Goal: Task Accomplishment & Management: Manage account settings

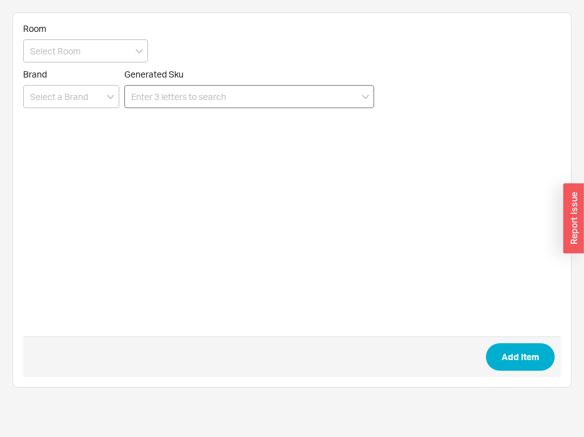
click at [331, 104] on input at bounding box center [249, 96] width 250 height 23
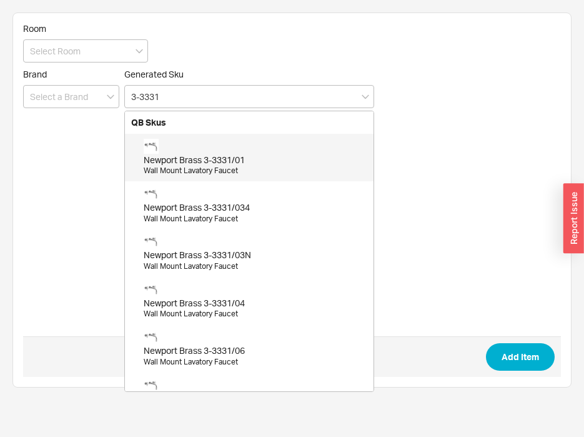
click at [237, 154] on div "Newport Brass 3-3331/01" at bounding box center [256, 160] width 224 height 13
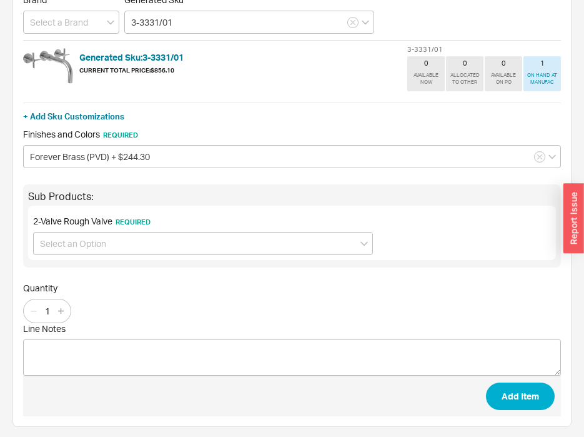
scroll to position [77, 0]
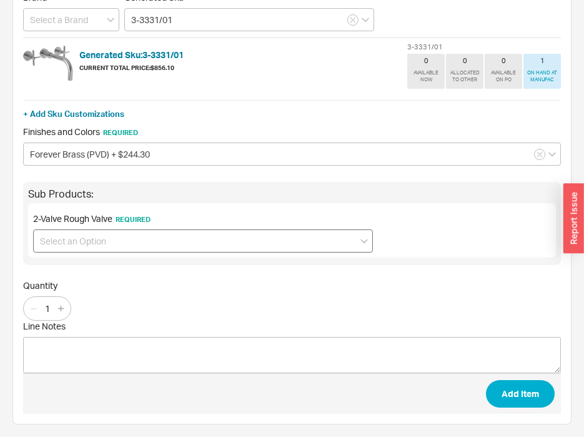
type input "3-3331/01"
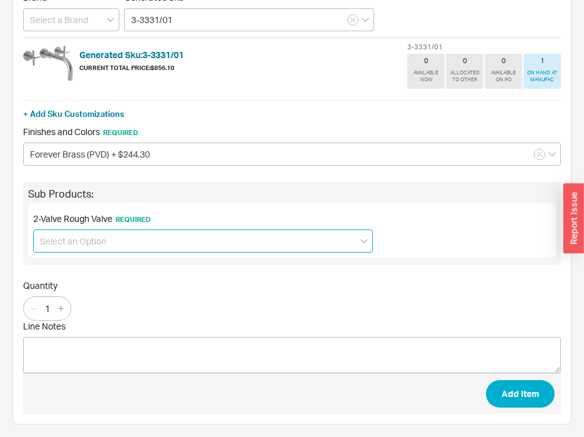
click at [93, 233] on input at bounding box center [203, 240] width 340 height 23
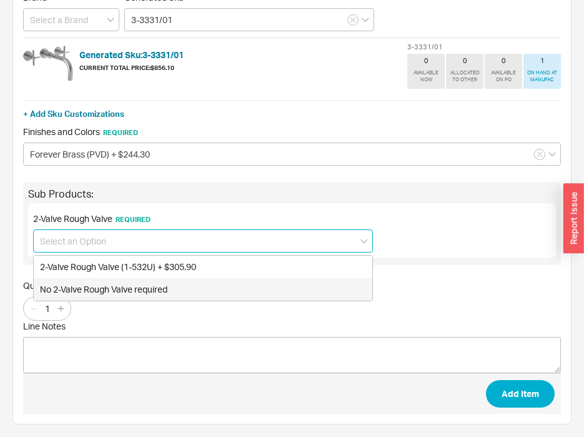
click at [83, 288] on div "No 2-Valve Rough Valve required" at bounding box center [203, 289] width 339 height 23
type input "No 2-Valve Rough Valve required"
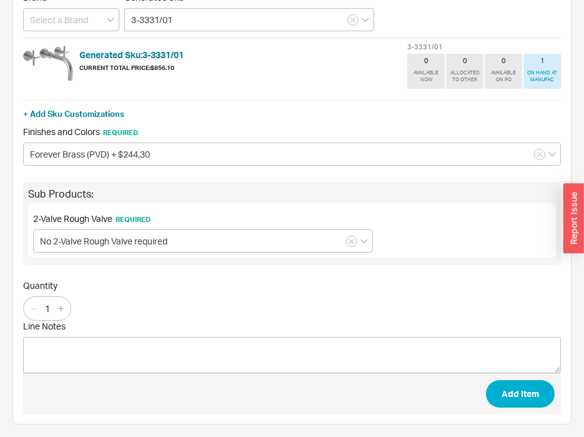
click at [346, 303] on div "Quantity 1" at bounding box center [292, 300] width 538 height 41
click at [536, 398] on button "Add Item" at bounding box center [520, 394] width 69 height 28
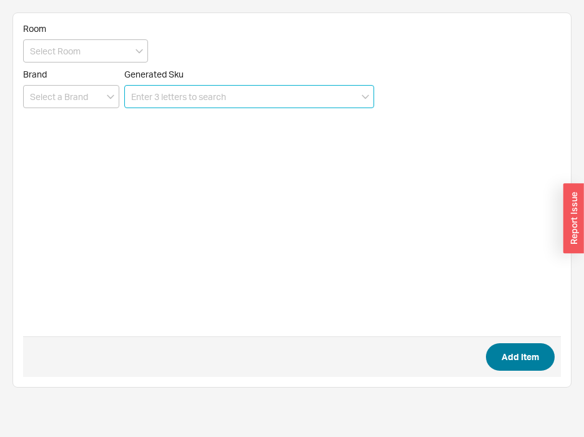
scroll to position [0, 0]
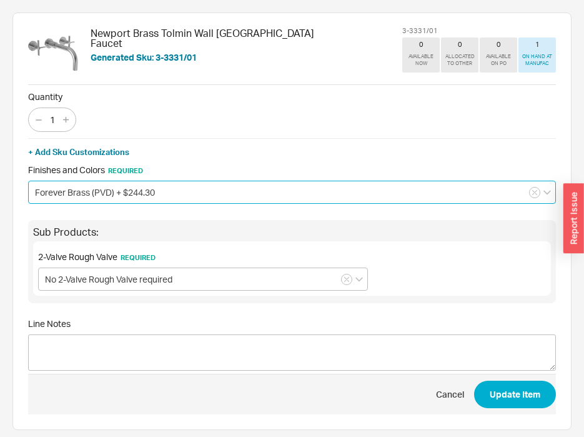
click at [90, 191] on input "Forever Brass (PVD) + $244.30" at bounding box center [292, 192] width 528 height 23
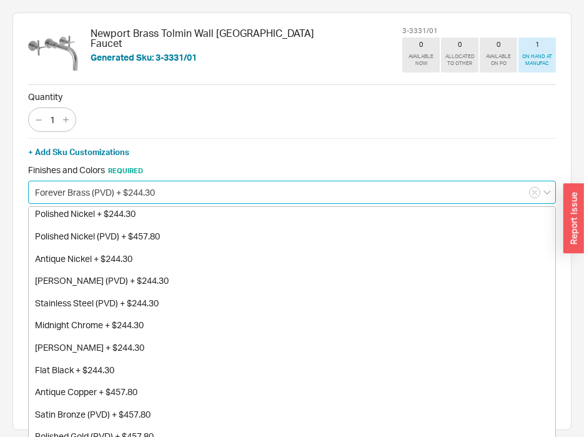
scroll to position [209, 0]
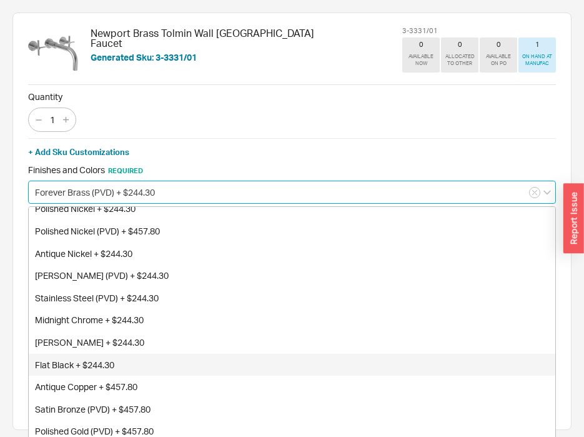
click at [73, 371] on div "Flat Black + $244.30" at bounding box center [292, 365] width 527 height 23
type input "Flat Black + $244.30"
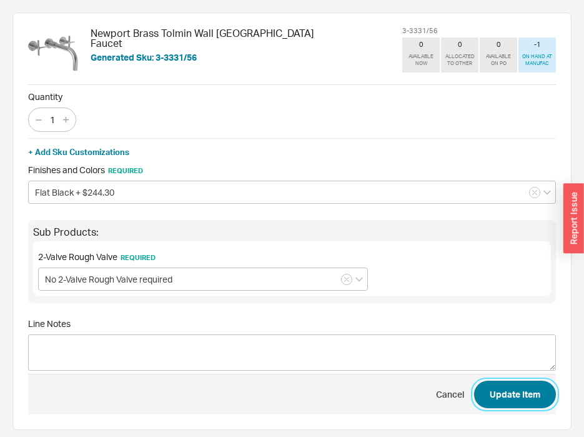
click at [548, 388] on button "Update Item" at bounding box center [515, 395] width 82 height 28
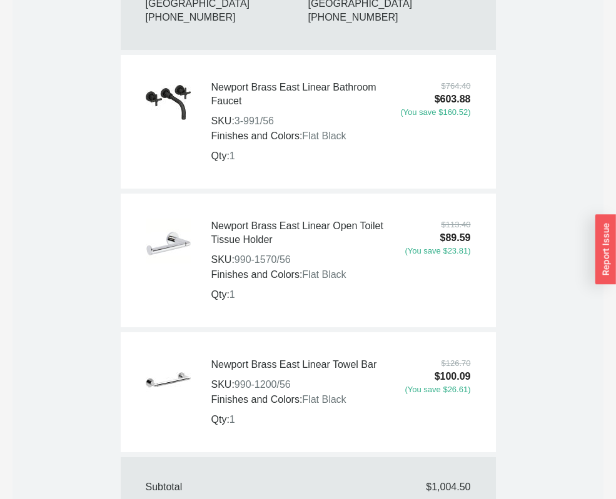
scroll to position [750, 0]
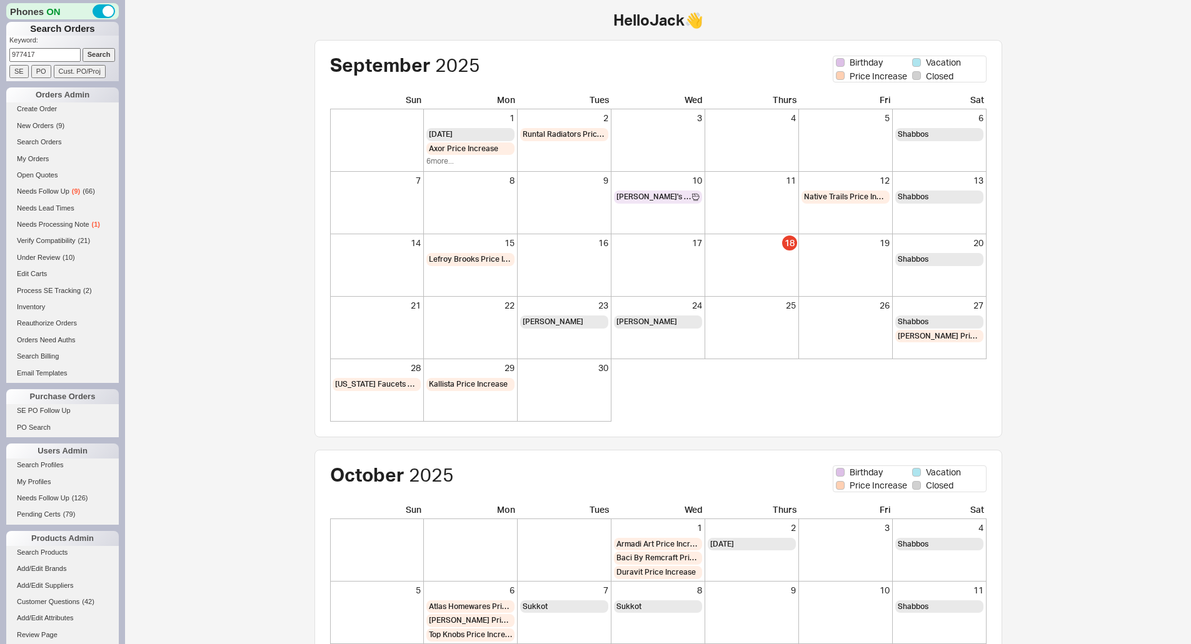
type input "977417"
click at [91, 53] on input "Search" at bounding box center [99, 54] width 33 height 13
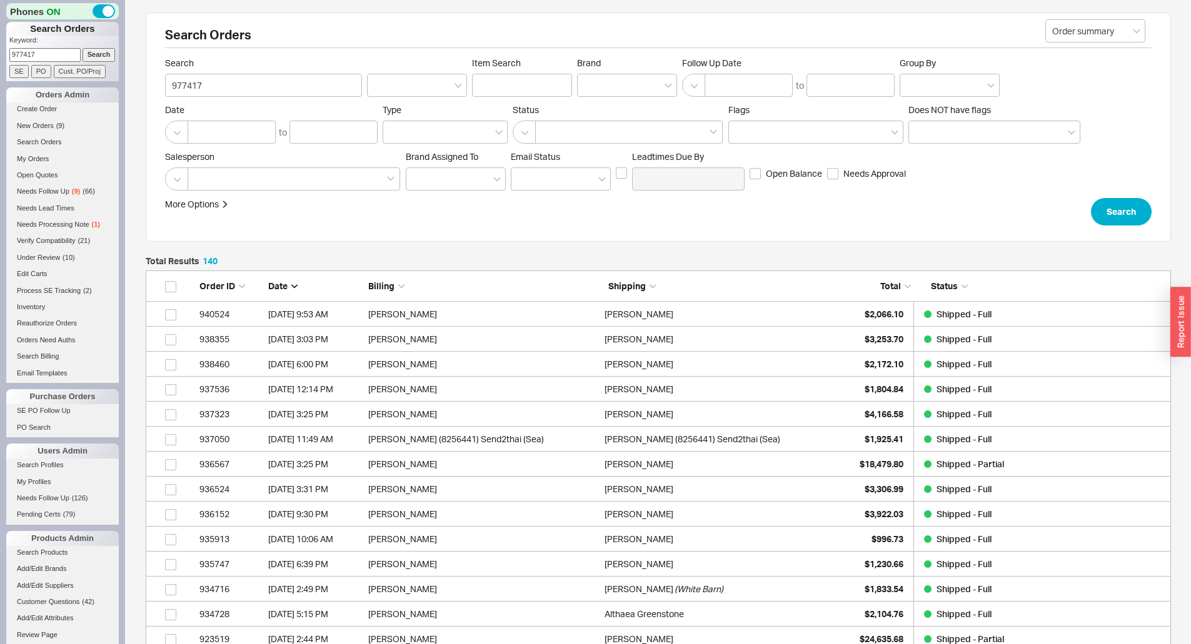
scroll to position [3522, 1016]
drag, startPoint x: 49, startPoint y: 41, endPoint x: 66, endPoint y: 47, distance: 17.4
click at [49, 41] on p "Keyword:" at bounding box center [63, 42] width 109 height 13
click at [83, 49] on input "Search" at bounding box center [99, 54] width 33 height 13
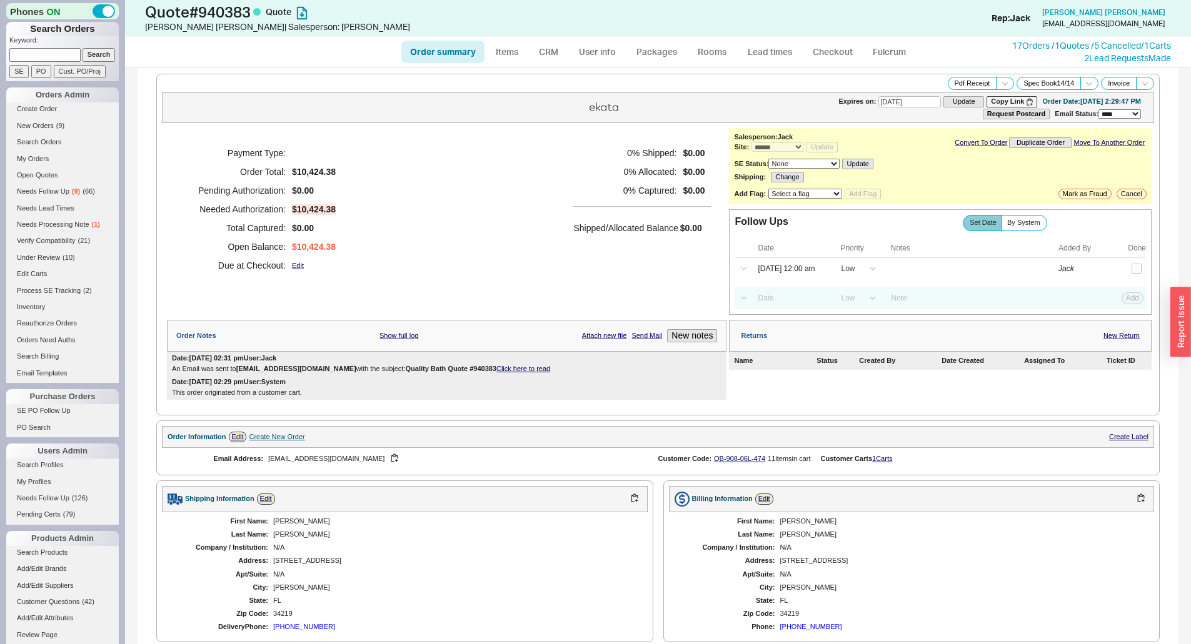
select select "*"
select select "LOW"
select select "3"
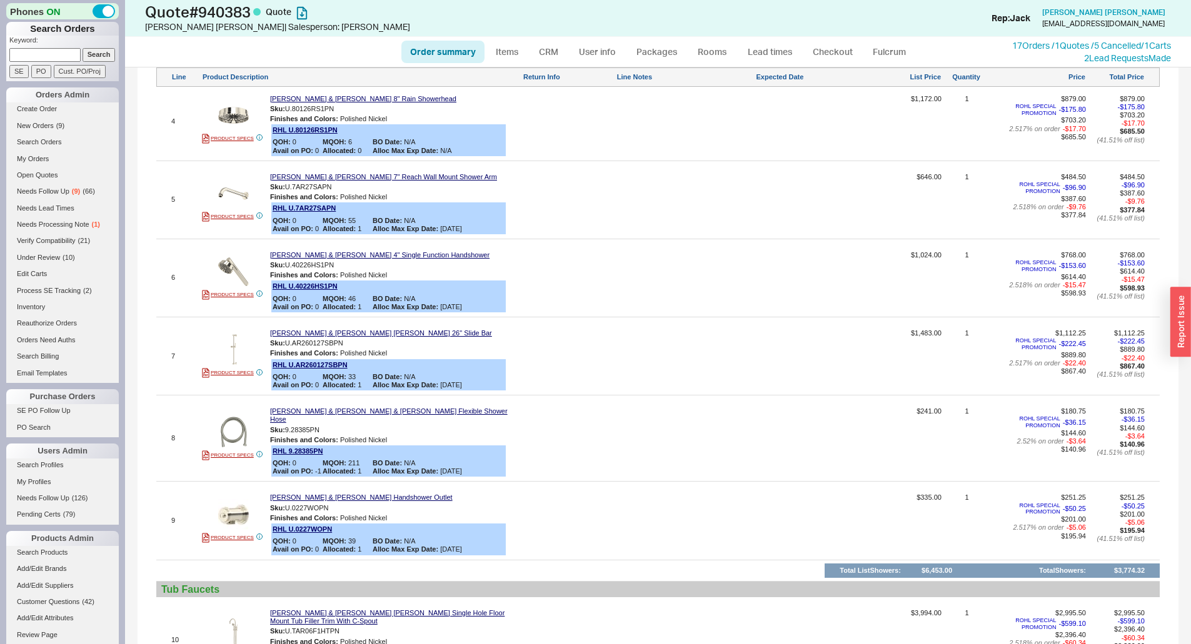
scroll to position [625, 0]
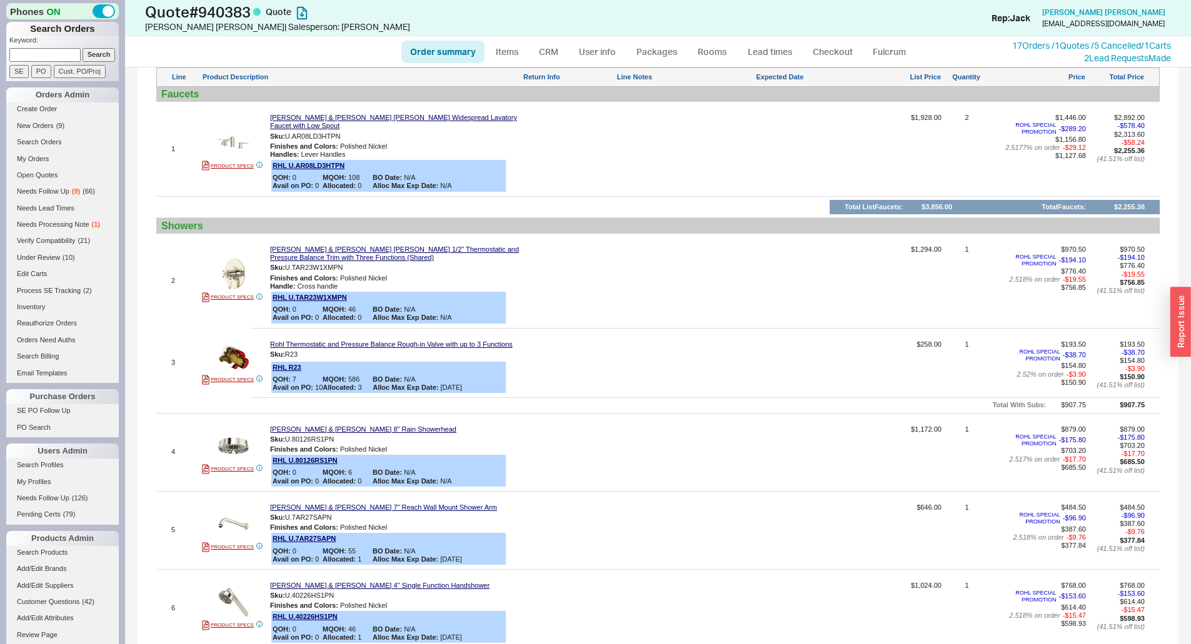
click at [434, 46] on link "Order summary" at bounding box center [442, 52] width 83 height 23
select select "*"
select select "LOW"
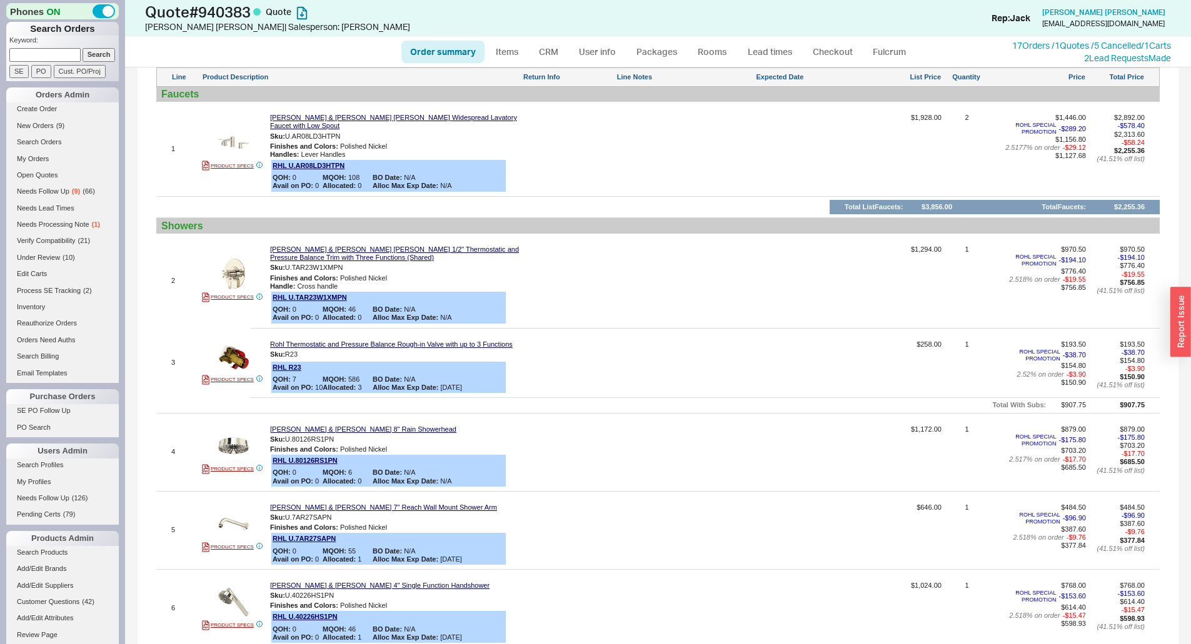
select select "3"
click at [347, 131] on button "button" at bounding box center [349, 137] width 15 height 12
click at [360, 262] on button "button" at bounding box center [352, 268] width 15 height 12
click at [354, 262] on button "button" at bounding box center [352, 268] width 15 height 12
click at [309, 349] on button "button" at bounding box center [306, 355] width 15 height 12
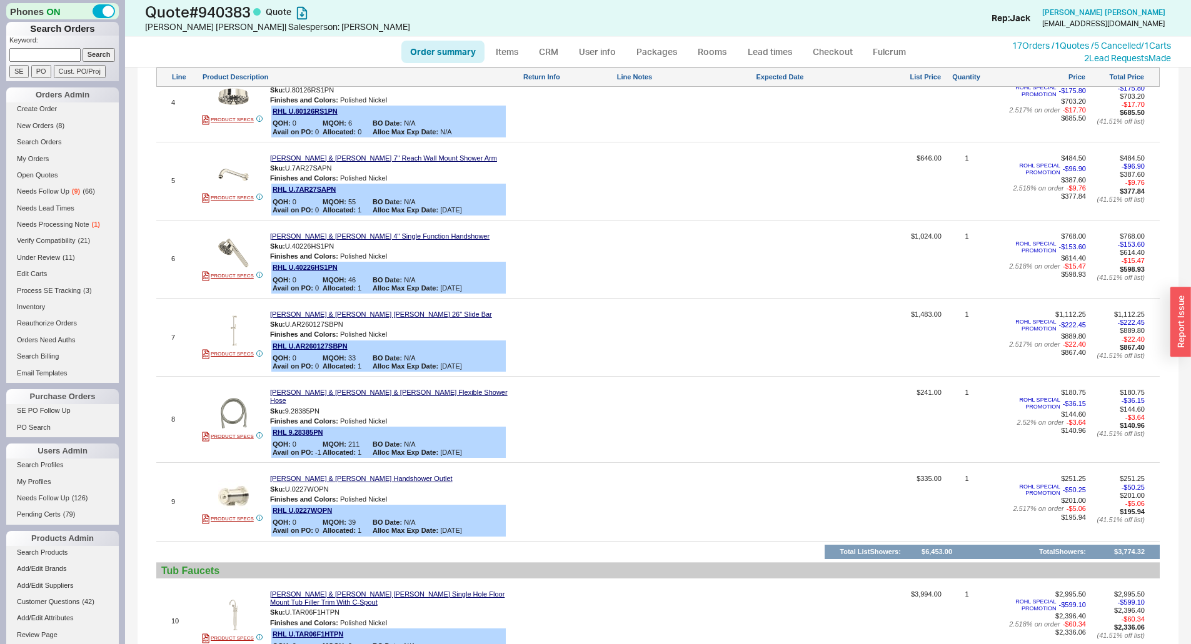
scroll to position [1208, 0]
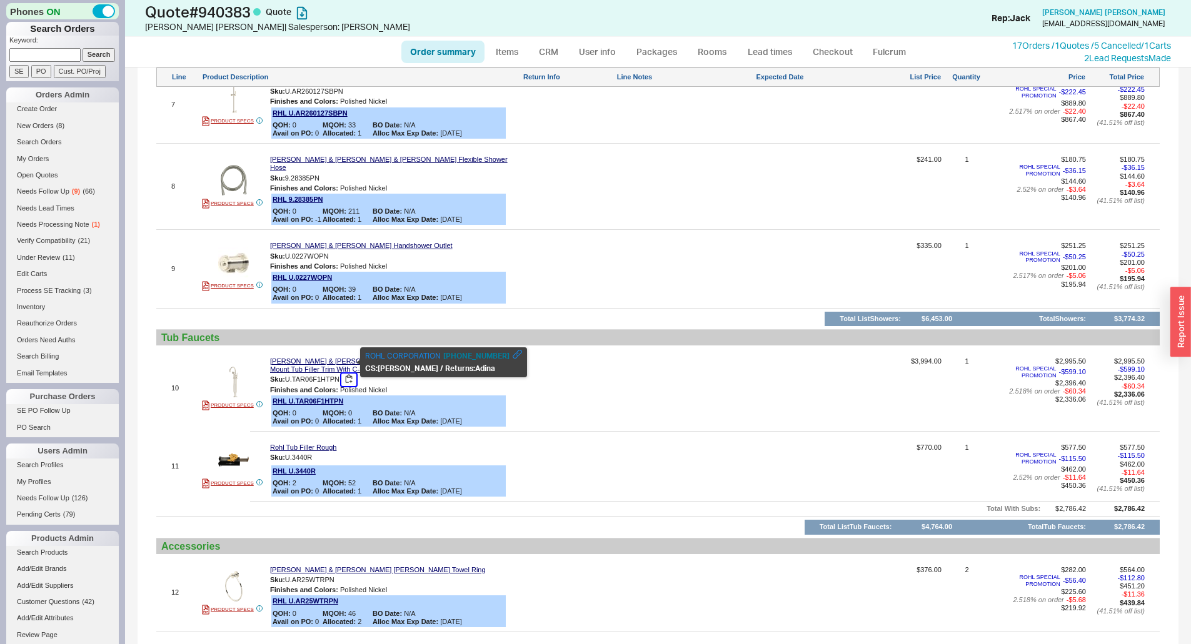
click at [344, 374] on button "button" at bounding box center [348, 380] width 15 height 12
click at [349, 374] on button "button" at bounding box center [348, 380] width 15 height 12
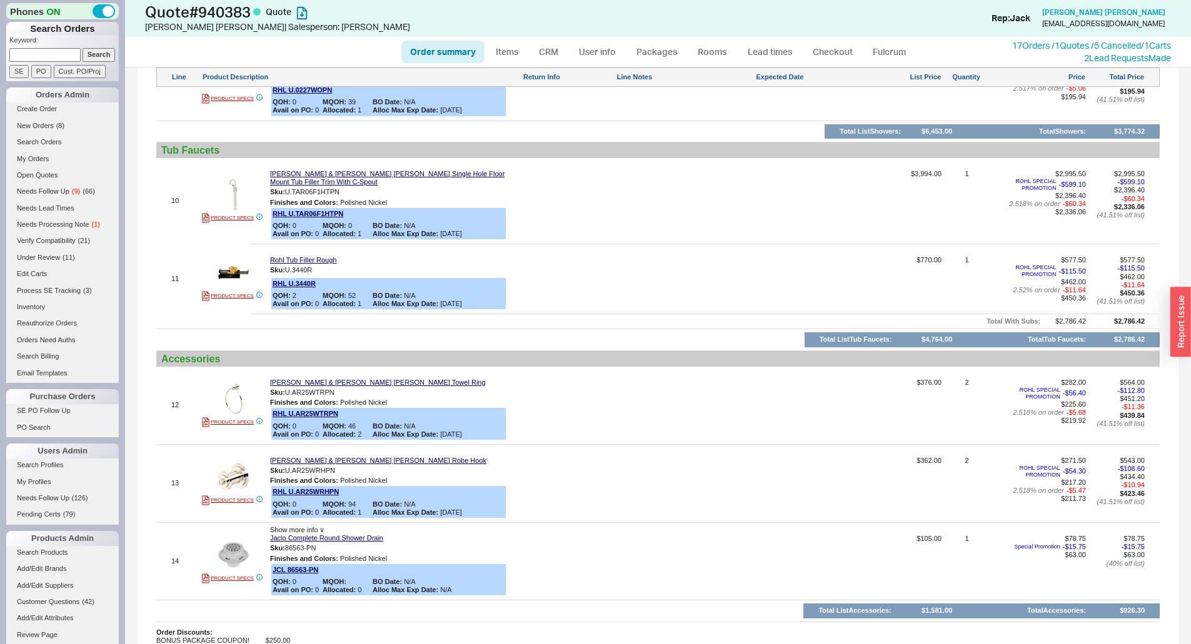
scroll to position [1520, 0]
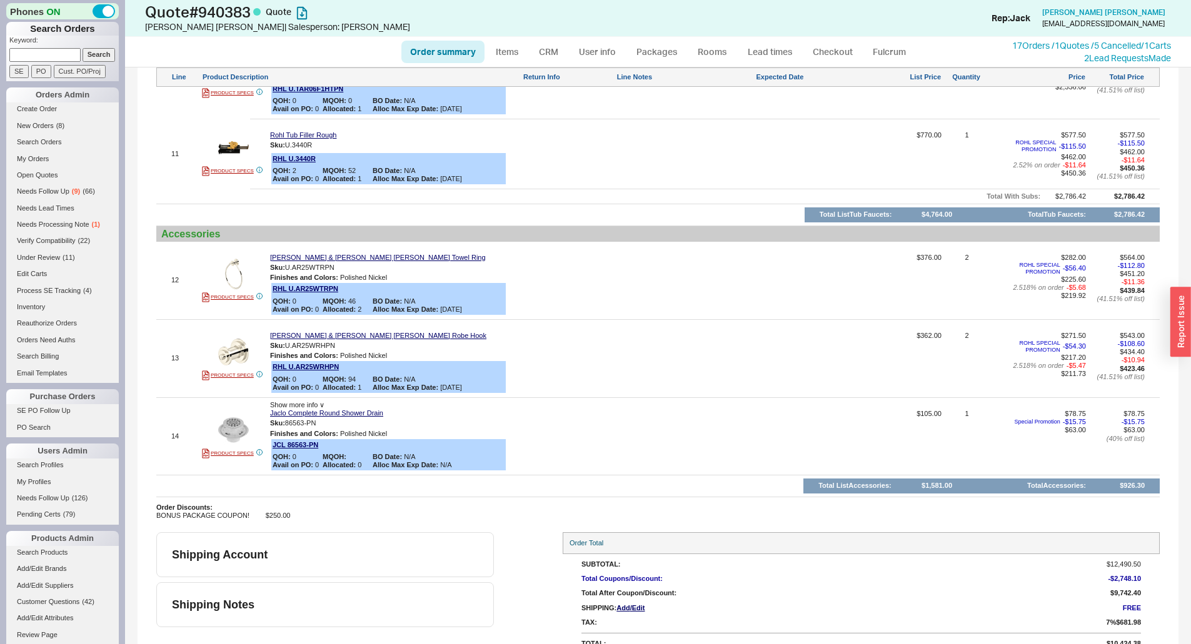
drag, startPoint x: 727, startPoint y: 340, endPoint x: 688, endPoint y: 337, distance: 38.9
click at [727, 340] on div at bounding box center [684, 363] width 137 height 63
click at [54, 54] on input at bounding box center [44, 54] width 71 height 13
paste input "940074"
type input "940074"
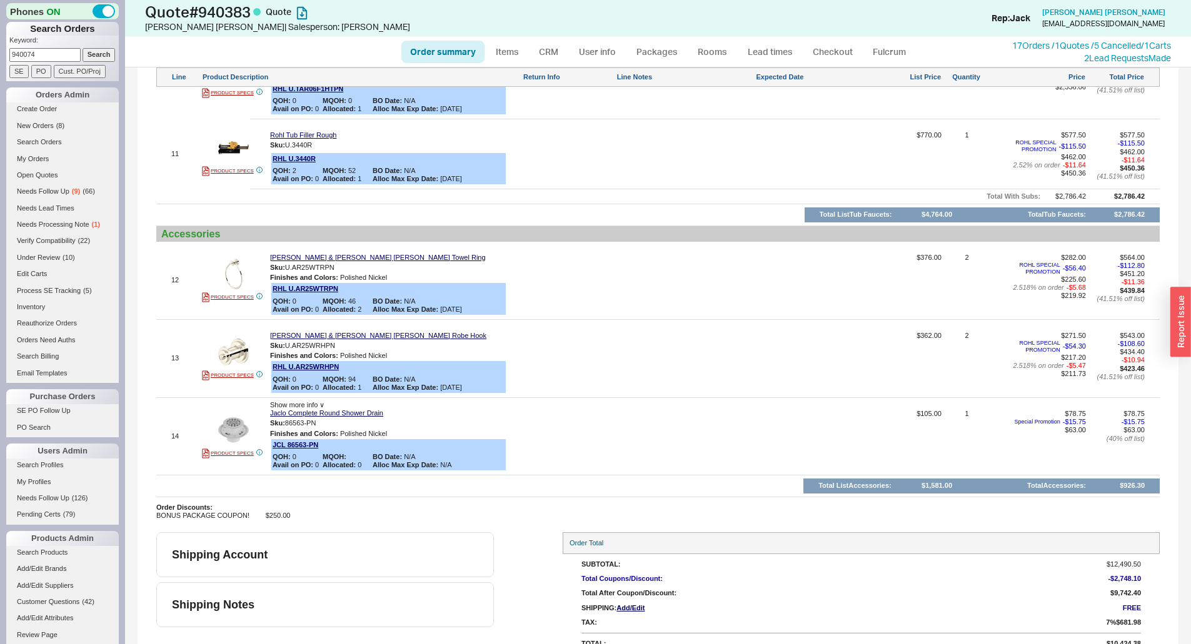
click at [618, 254] on div at bounding box center [684, 285] width 137 height 63
click at [510, 59] on link "Items" at bounding box center [507, 52] width 41 height 23
click at [604, 46] on link "User info" at bounding box center [597, 52] width 56 height 23
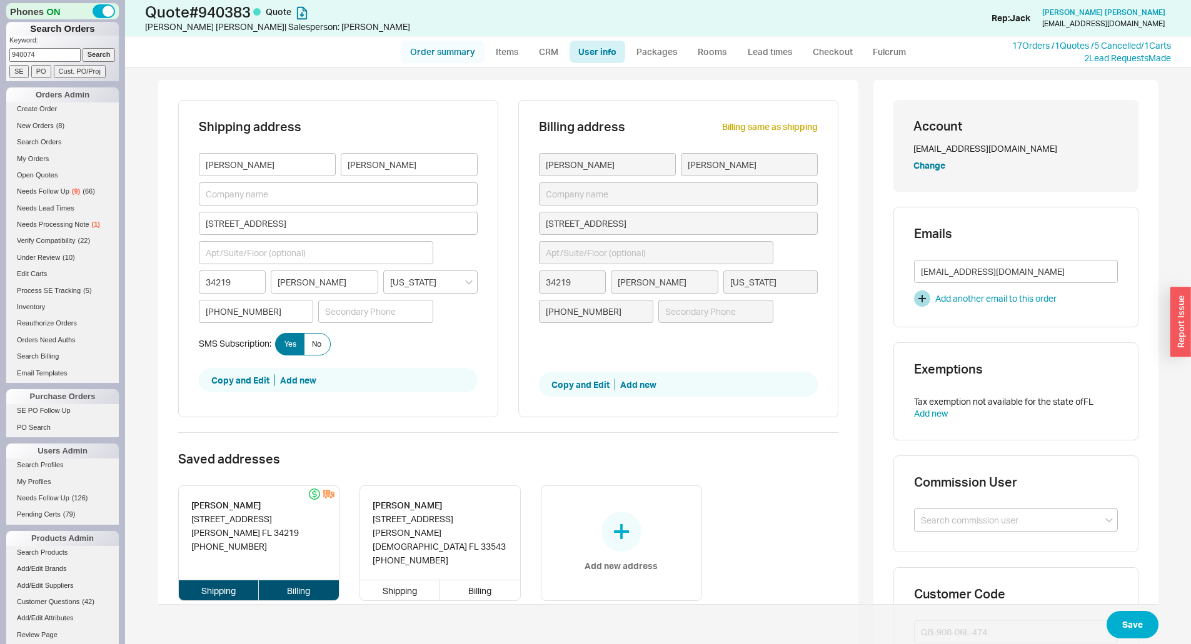
click at [446, 49] on link "Order summary" at bounding box center [442, 52] width 83 height 23
select select "*"
select select "LOW"
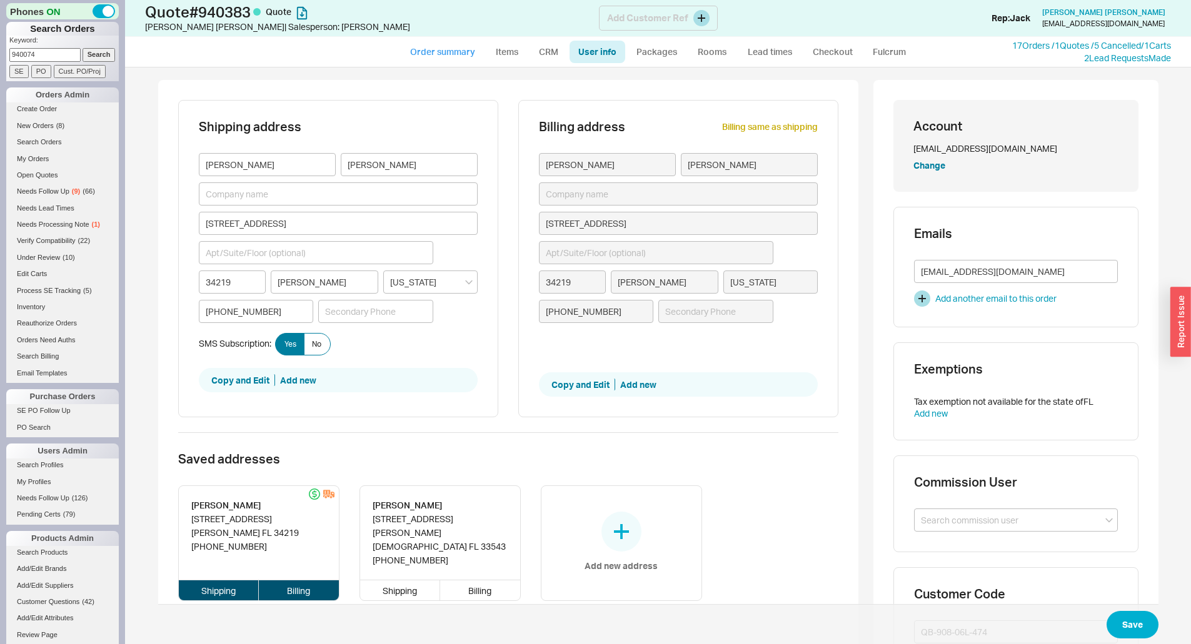
select select "3"
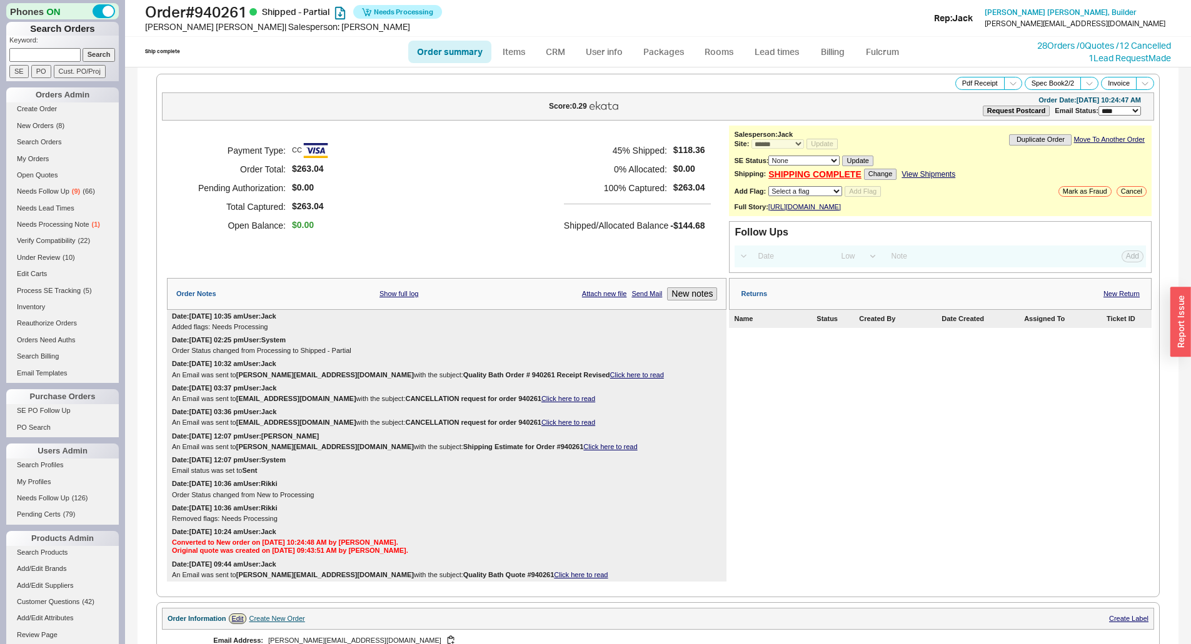
select select "*"
select select "LOW"
select select "3"
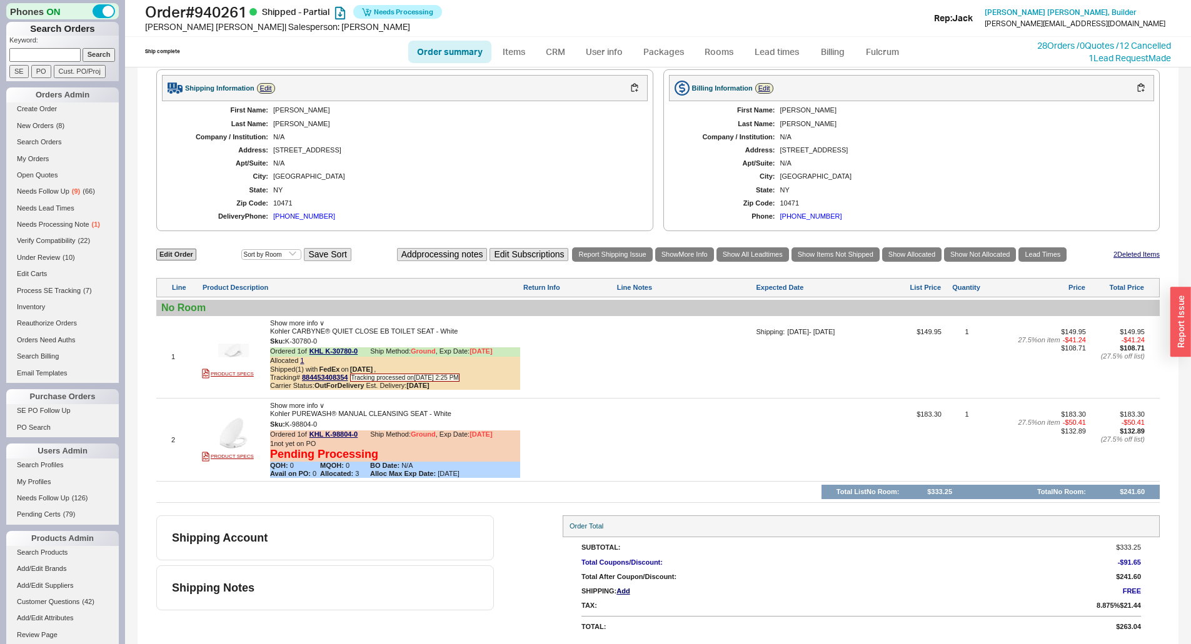
scroll to position [601, 0]
click at [48, 63] on form "Keyword: Search SE PO Cust. PO/Proj" at bounding box center [63, 57] width 109 height 43
click at [46, 59] on input at bounding box center [44, 54] width 71 height 13
type input "hughes"
click at [83, 48] on input "Search" at bounding box center [99, 54] width 33 height 13
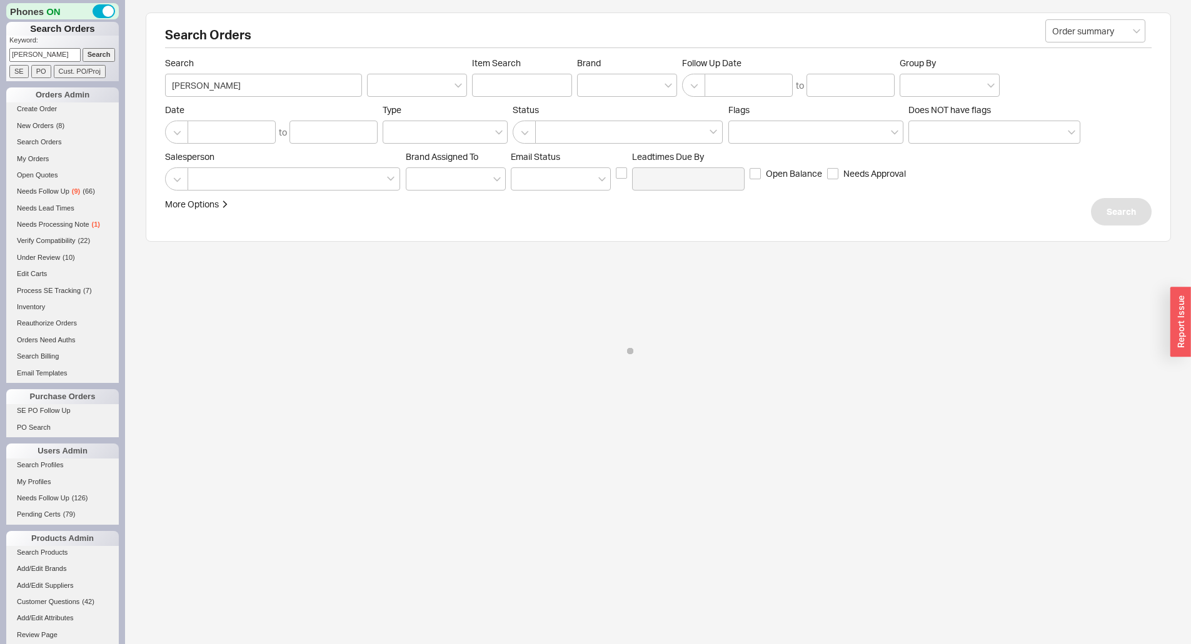
click at [316, 51] on div "Search Orders Order summary Search hughes Item Search Brand Follow Up Date to G…" at bounding box center [658, 127] width 1025 height 229
drag, startPoint x: 256, startPoint y: 31, endPoint x: 165, endPoint y: 39, distance: 91.0
click at [166, 39] on h2 "Search Orders" at bounding box center [658, 38] width 986 height 19
click at [165, 39] on h2 "Search Orders" at bounding box center [658, 38] width 986 height 19
drag, startPoint x: 165, startPoint y: 39, endPoint x: 244, endPoint y: 39, distance: 78.8
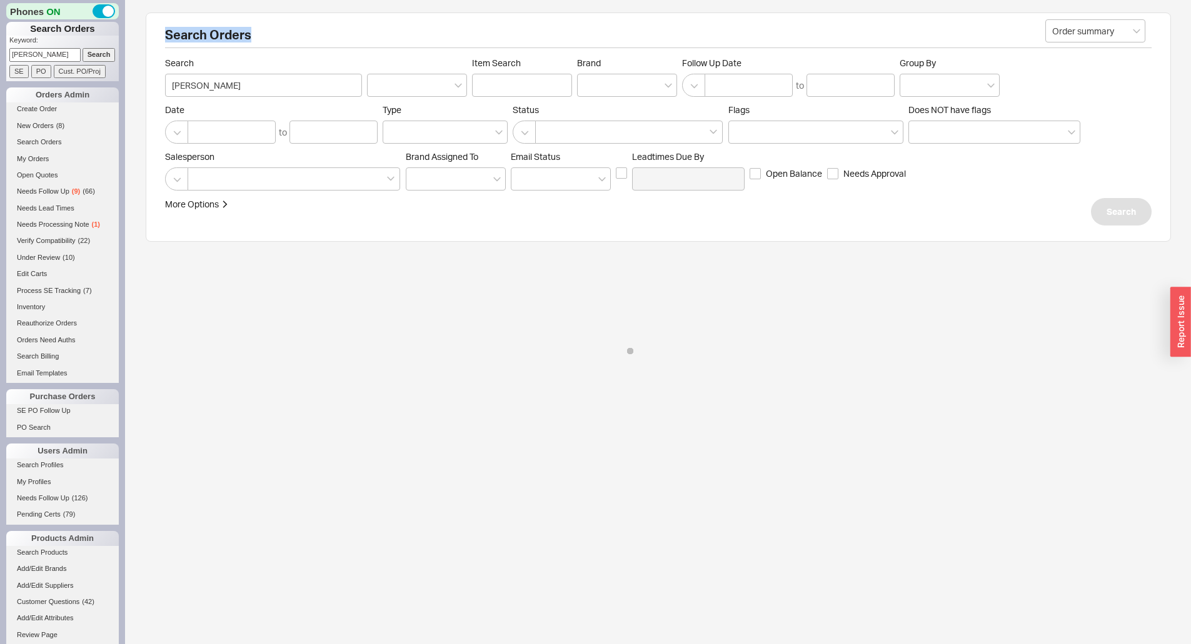
click at [244, 39] on h2 "Search Orders" at bounding box center [658, 38] width 986 height 19
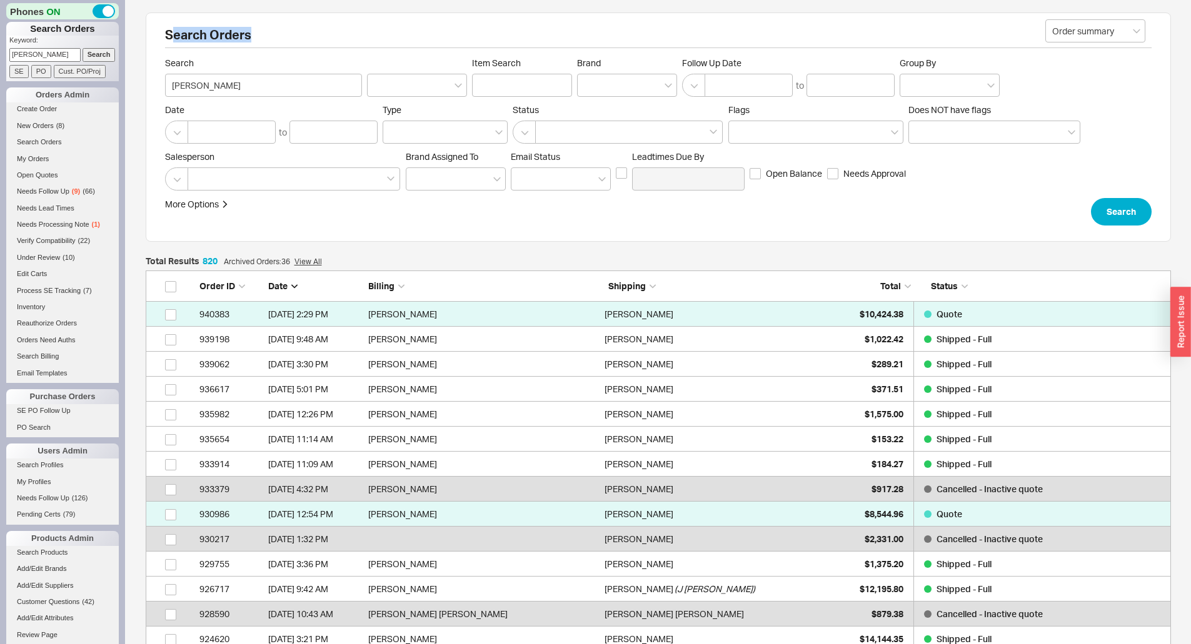
scroll to position [20523, 1016]
drag, startPoint x: 251, startPoint y: 36, endPoint x: 171, endPoint y: 34, distance: 80.0
click at [171, 34] on h2 "Search Orders" at bounding box center [658, 38] width 986 height 19
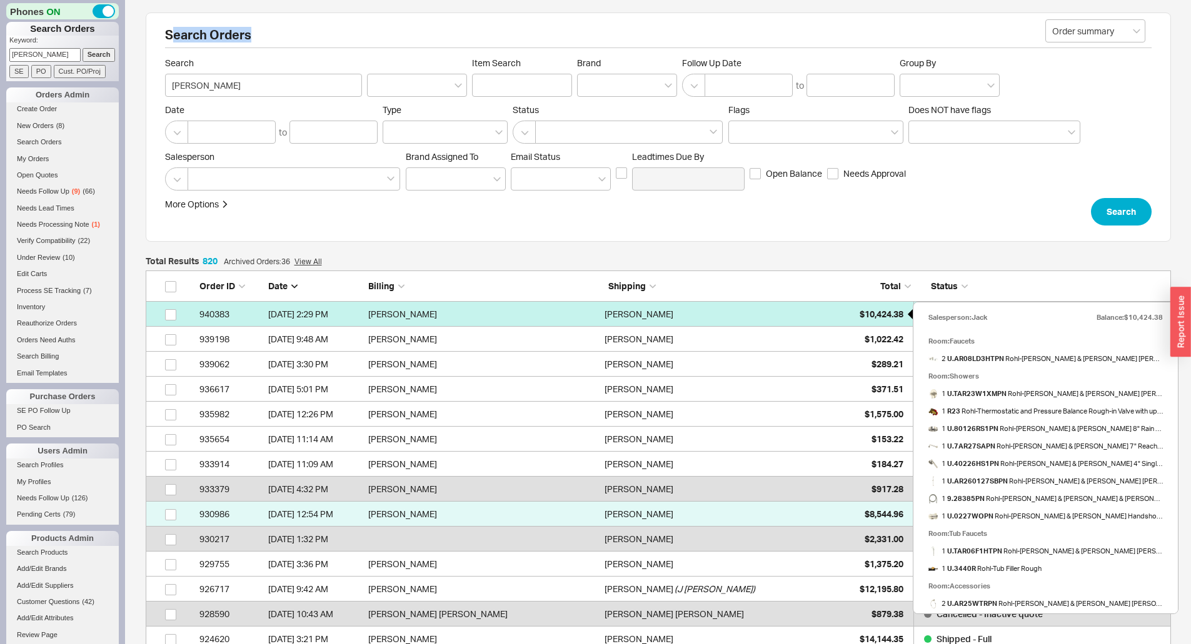
click at [862, 309] on span "$10,424.38" at bounding box center [881, 314] width 44 height 11
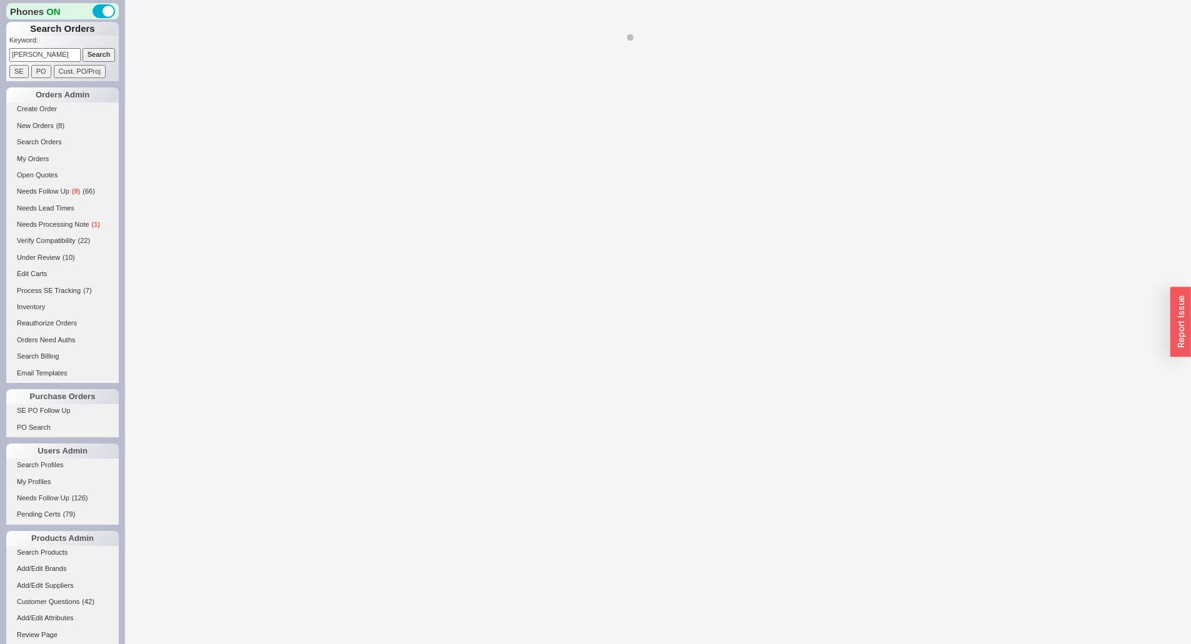
select select "*"
select select "LOW"
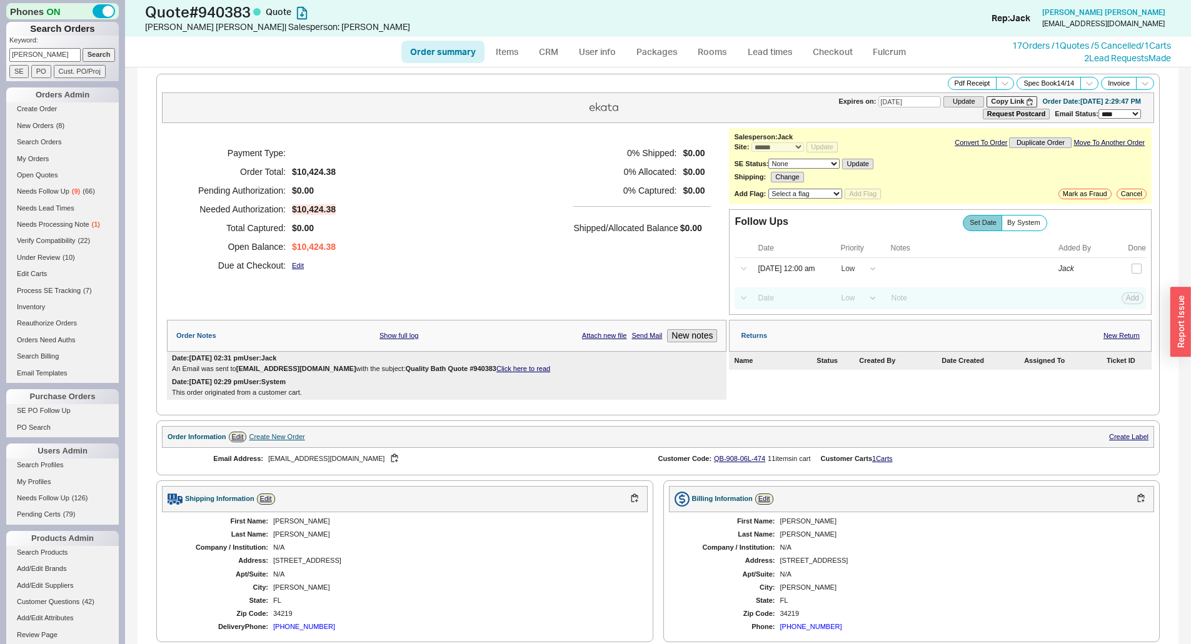
click at [665, 219] on h5 "Shipped/Allocated Balance" at bounding box center [625, 228] width 104 height 18
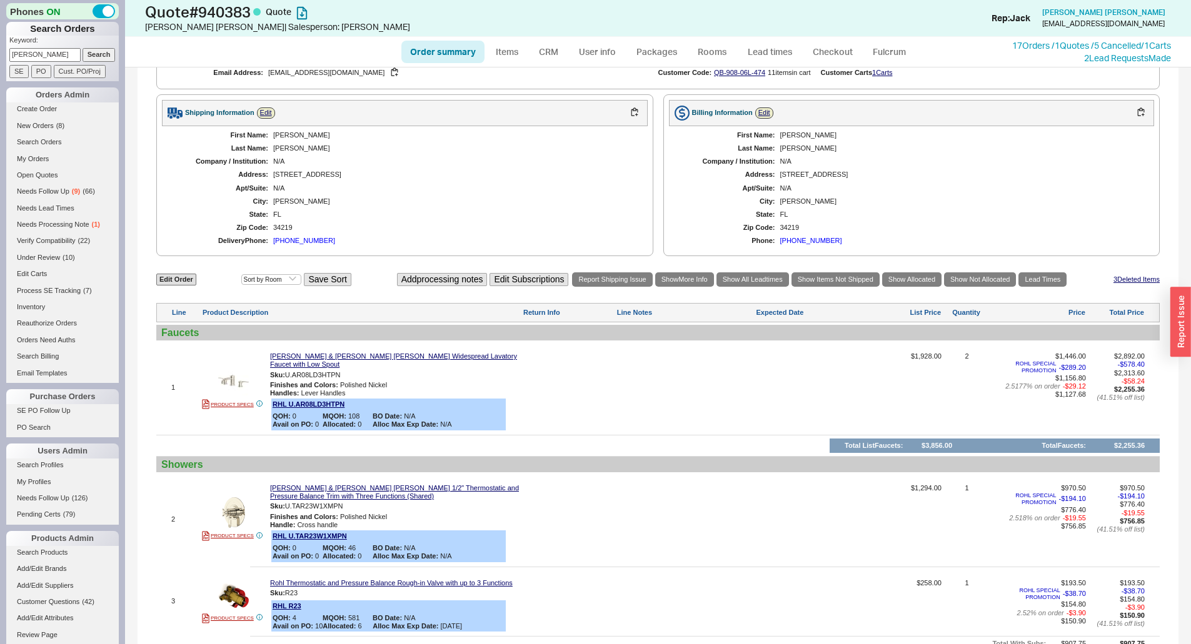
scroll to position [208, 0]
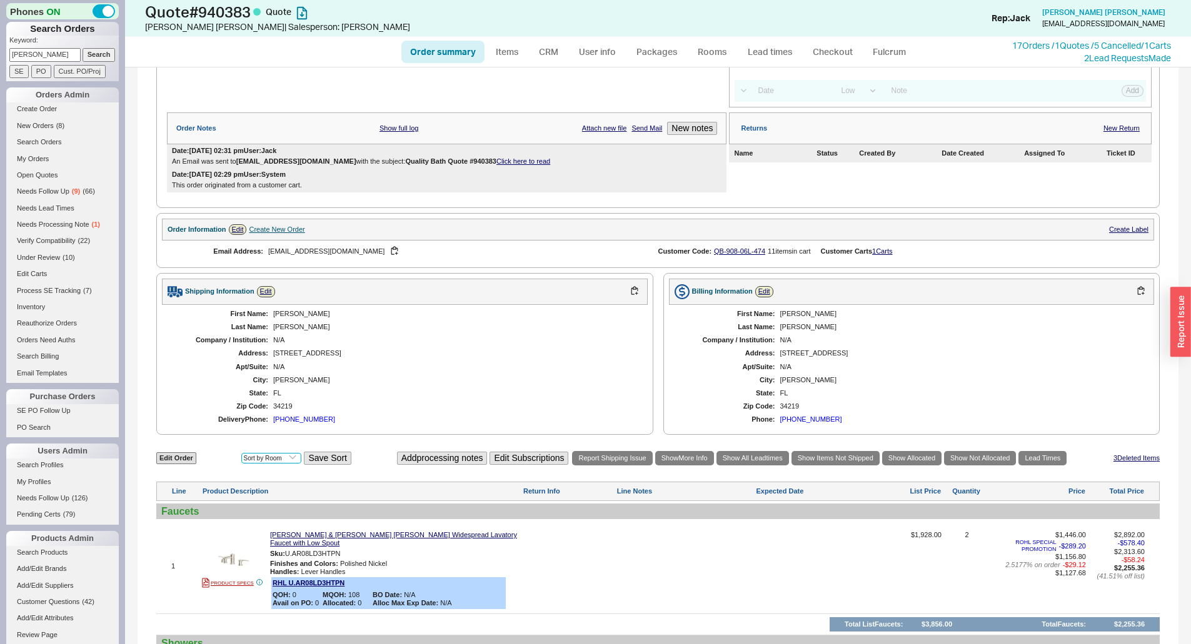
click at [252, 461] on select "Select an option Sort by Brand Sort by Room" at bounding box center [271, 458] width 60 height 11
select select "2"
click at [241, 453] on select "Select an option Sort by Brand Sort by Room" at bounding box center [271, 458] width 60 height 11
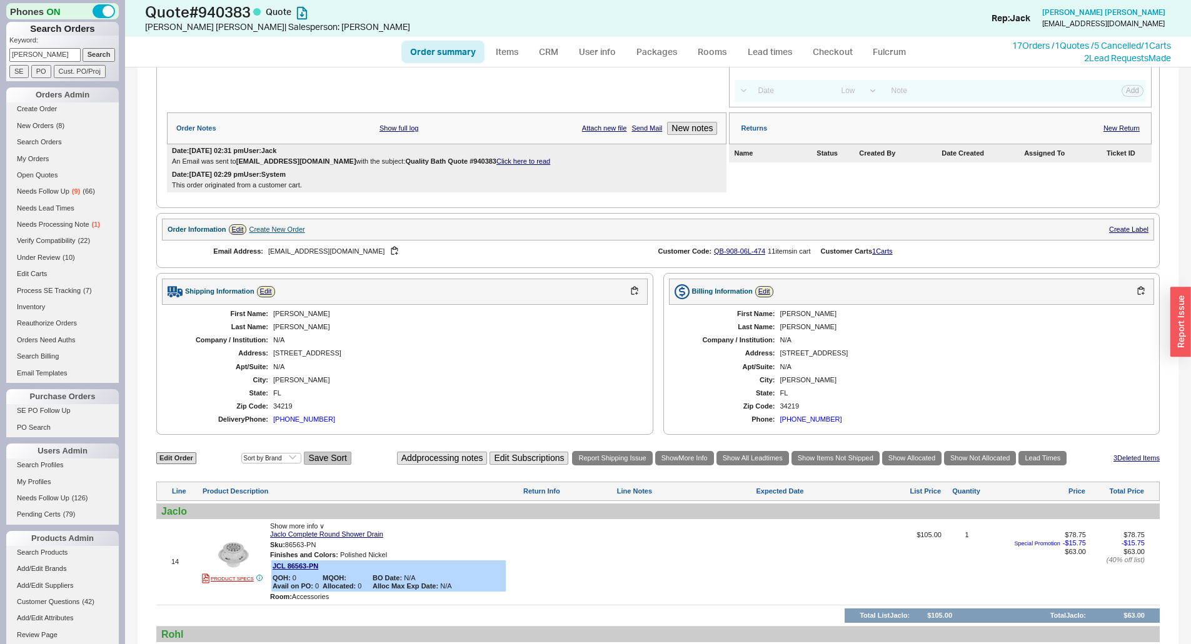
click at [308, 461] on button "Save Sort" at bounding box center [327, 458] width 47 height 13
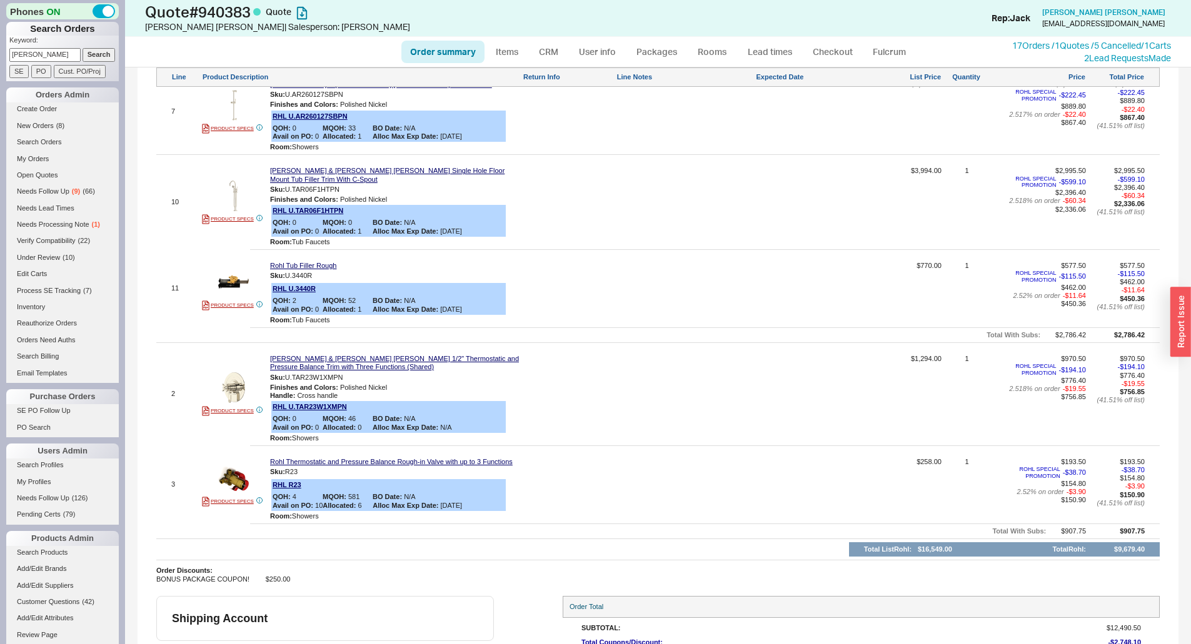
scroll to position [1520, 0]
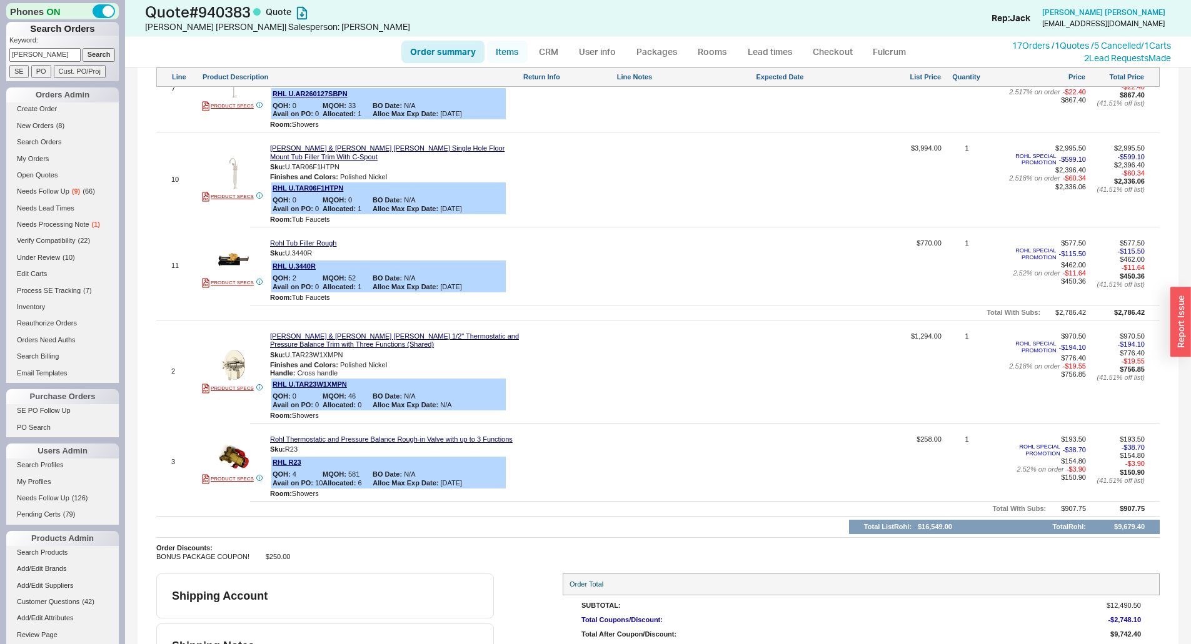
click at [500, 49] on link "Items" at bounding box center [507, 52] width 41 height 23
select select "3"
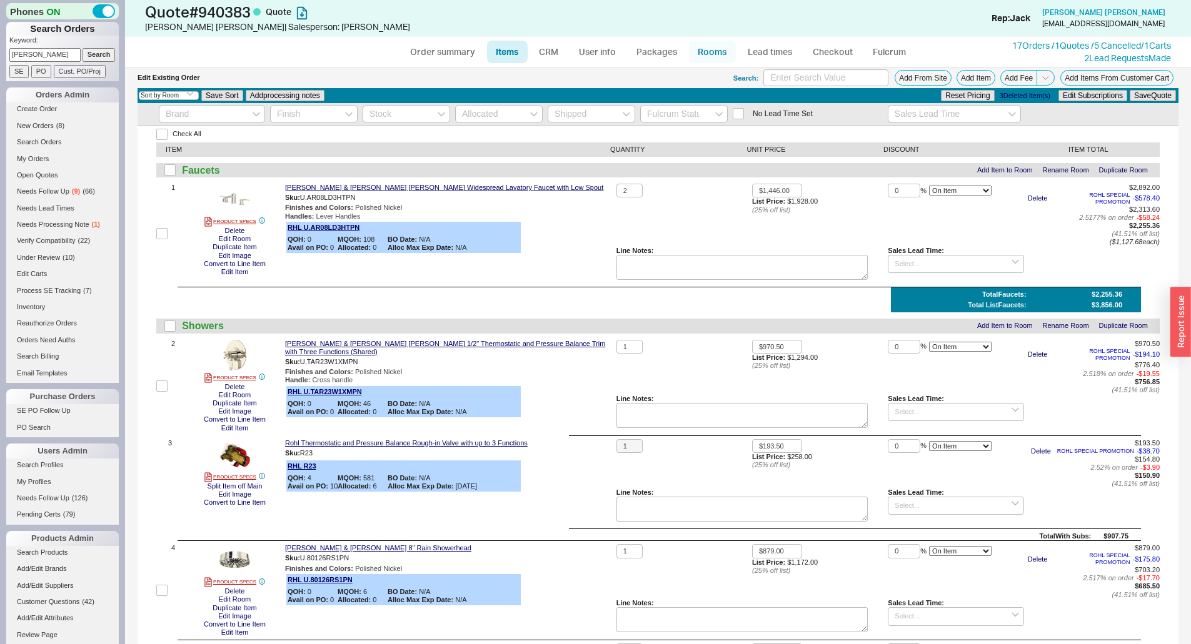
click at [717, 56] on link "Rooms" at bounding box center [712, 52] width 47 height 23
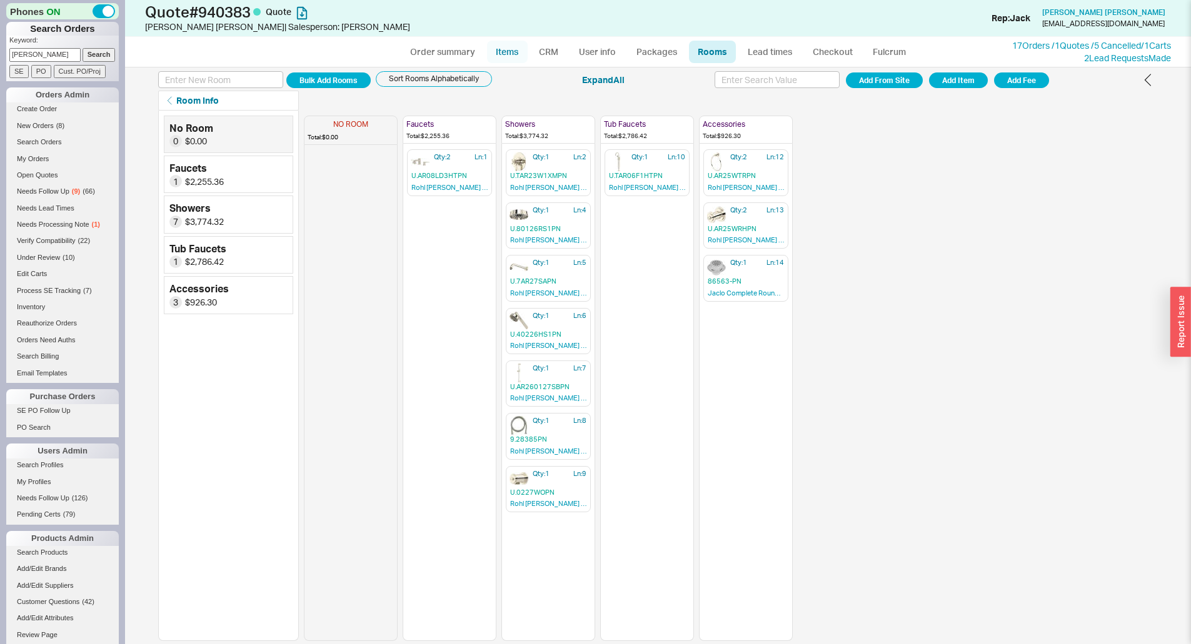
click at [511, 53] on link "Items" at bounding box center [507, 52] width 41 height 23
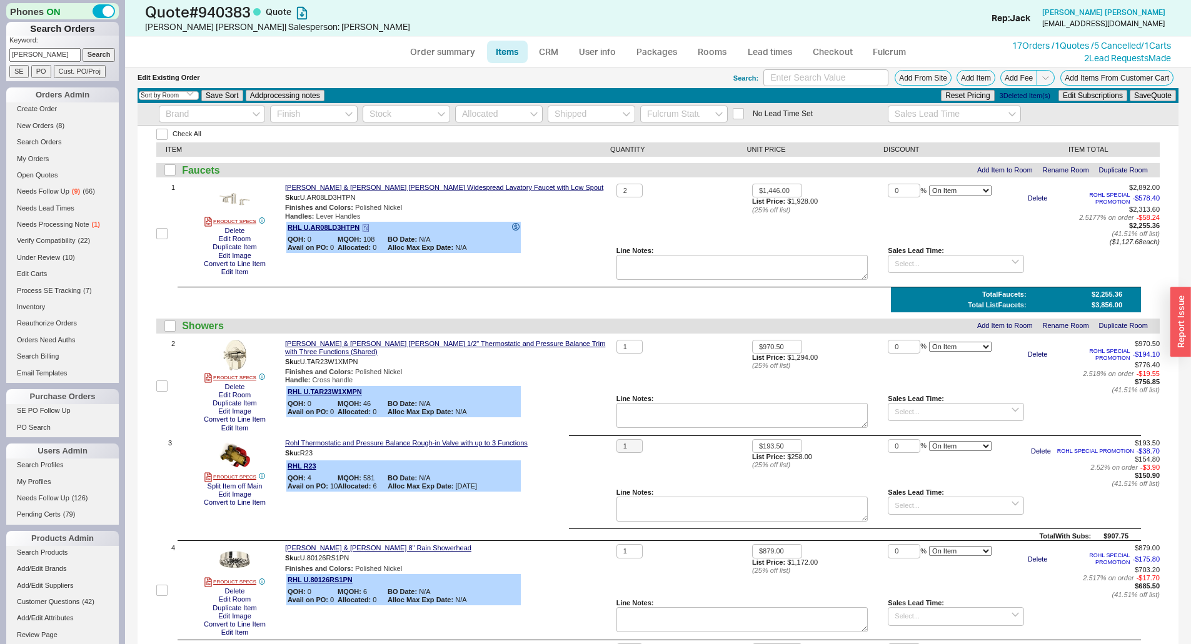
select select "2"
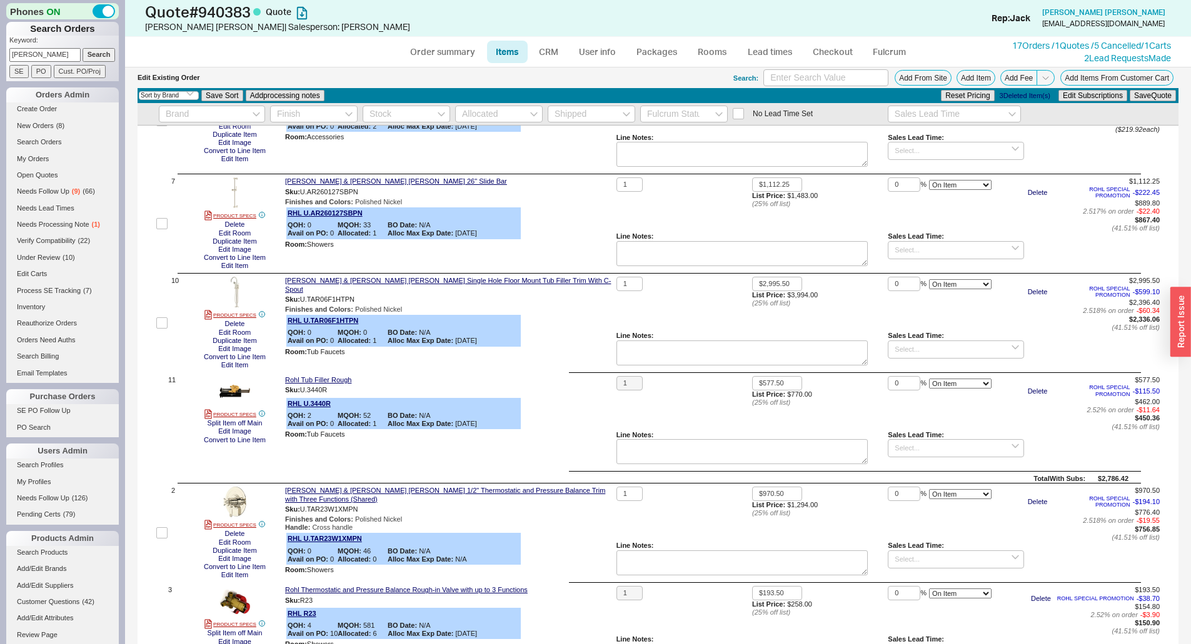
scroll to position [1273, 0]
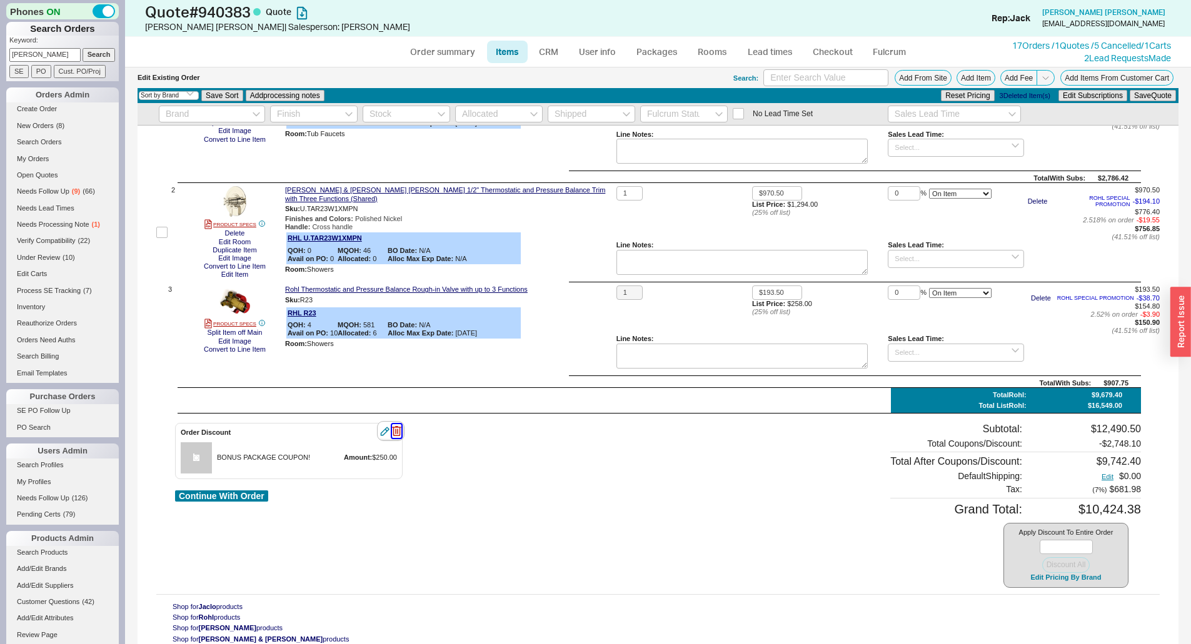
click at [399, 427] on icon "button" at bounding box center [396, 431] width 9 height 10
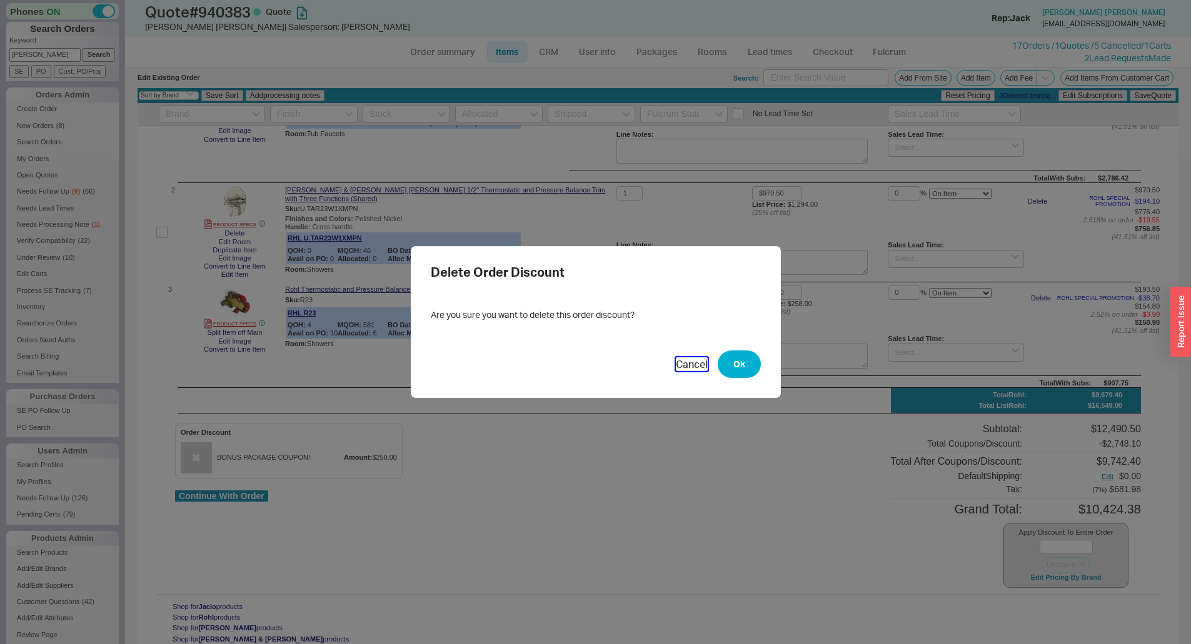
click at [686, 358] on button "Cancel" at bounding box center [692, 365] width 32 height 14
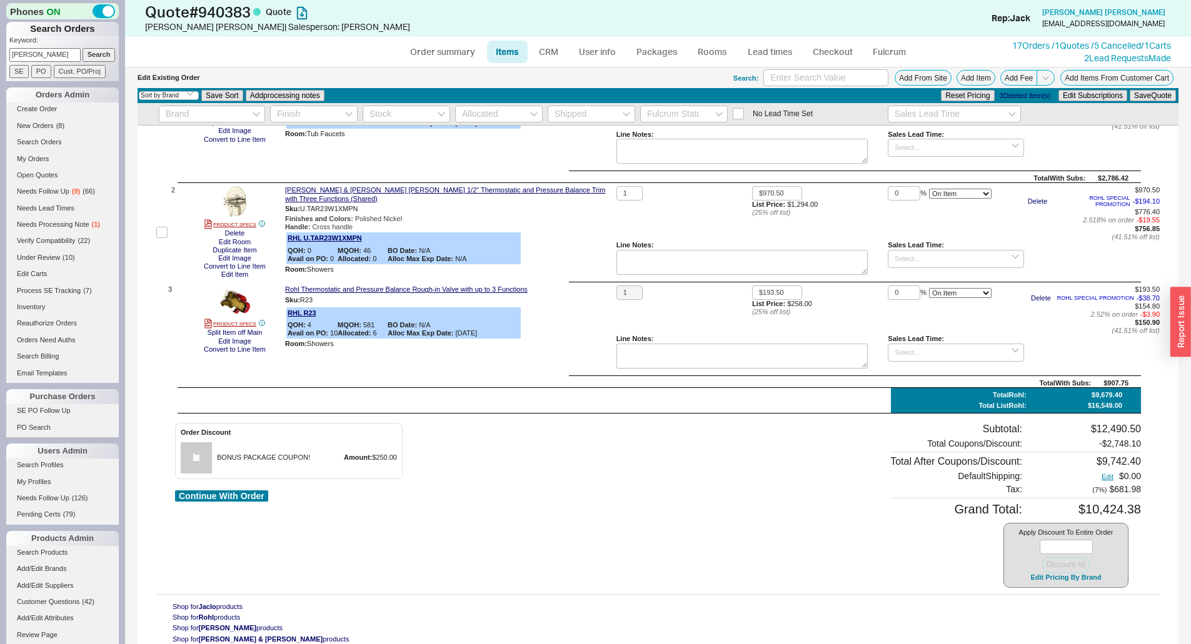
click at [569, 164] on div "Rohl Tub Filler Rough Sku: U.3440R RHL U.3440R QOH: 2 MQOH: 52 BO Date: N/A Ava…" at bounding box center [448, 122] width 326 height 92
click at [226, 489] on div "Order Discount BONUS PACKAGE COUPON! Amount: $250.00 Continue With Order" at bounding box center [289, 505] width 228 height 165
click at [240, 508] on div "Order Discount BONUS PACKAGE COUPON! Amount: $250.00 Continue With Order" at bounding box center [289, 505] width 228 height 165
click at [242, 499] on button "Continue With Order" at bounding box center [221, 497] width 93 height 12
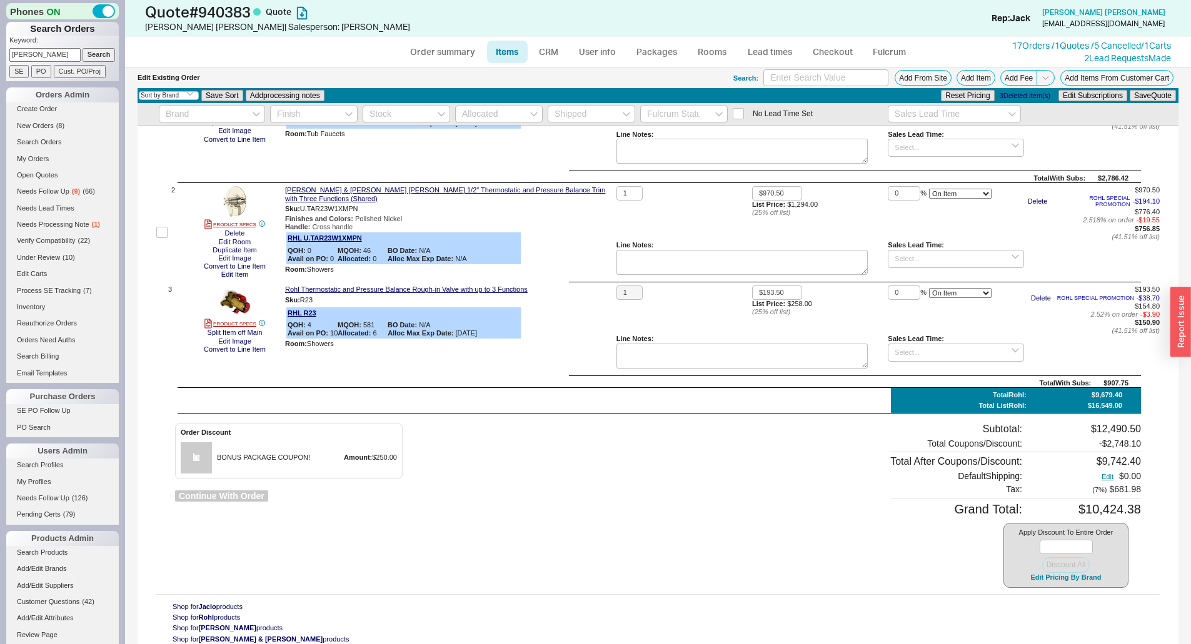
select select "*"
select select "LOW"
select select "2"
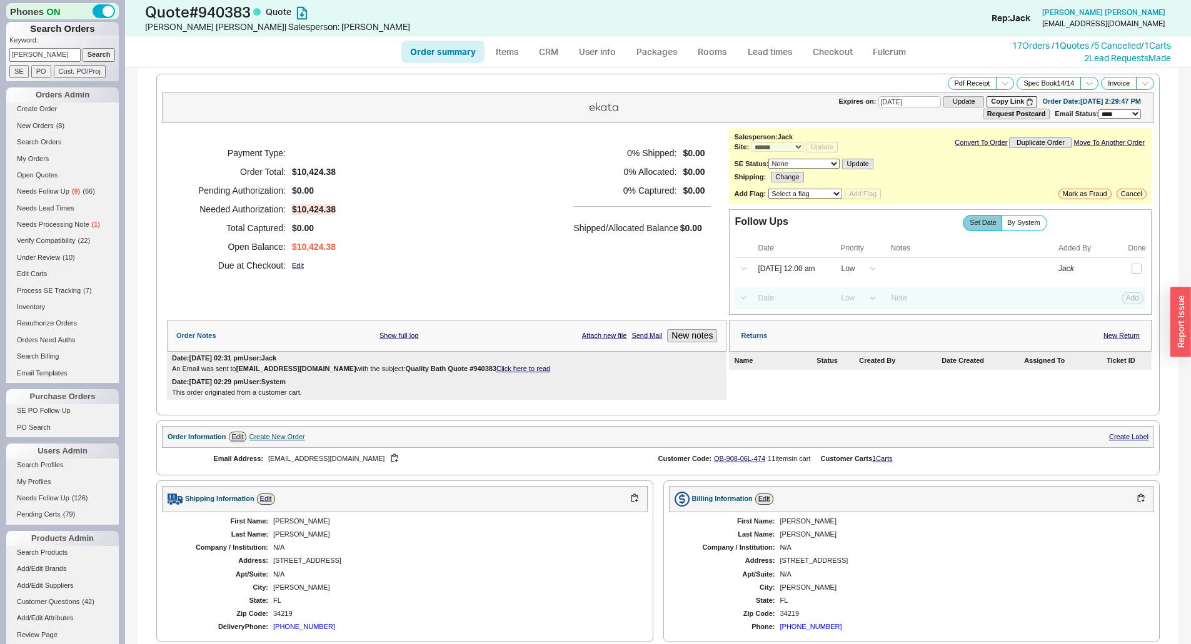
click at [547, 246] on div "Payment Type: Order Total: $10,424.38 Pending Authorization: $0.00 Needed Autho…" at bounding box center [446, 209] width 559 height 163
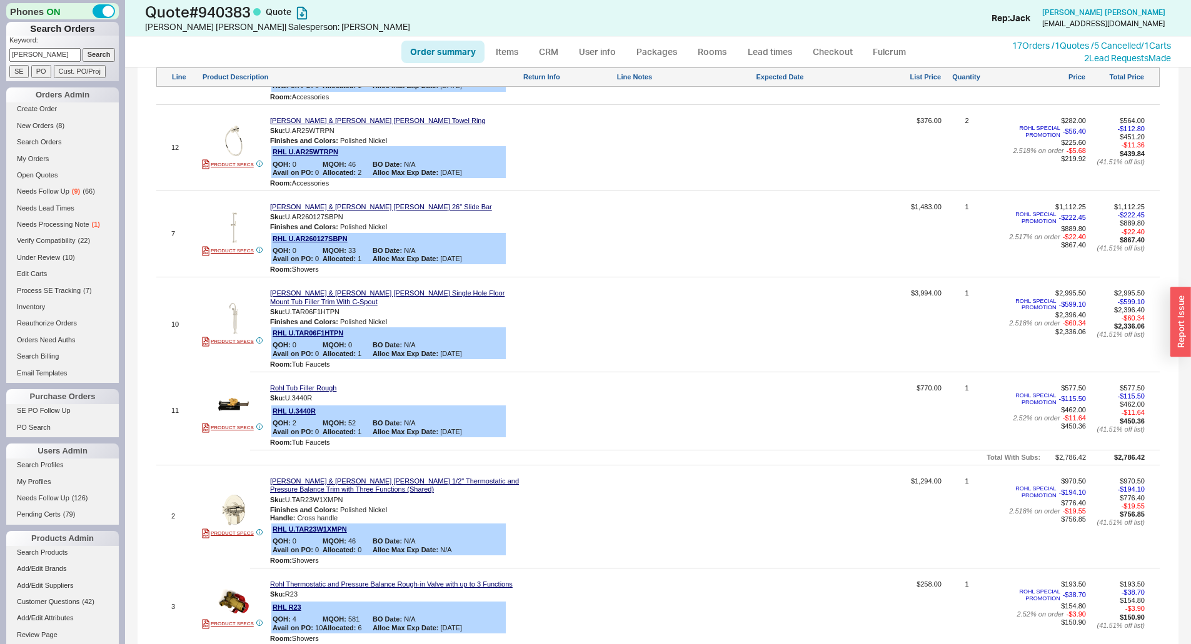
scroll to position [1561, 0]
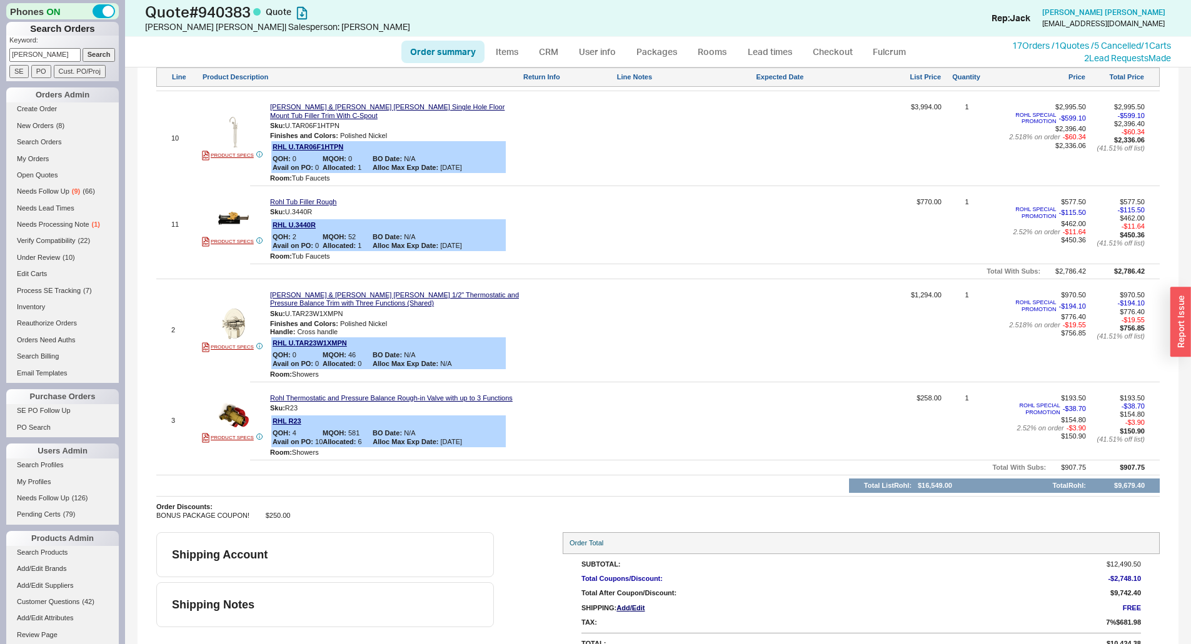
click at [473, 54] on link "Order summary" at bounding box center [442, 52] width 83 height 23
select select "*"
select select "LOW"
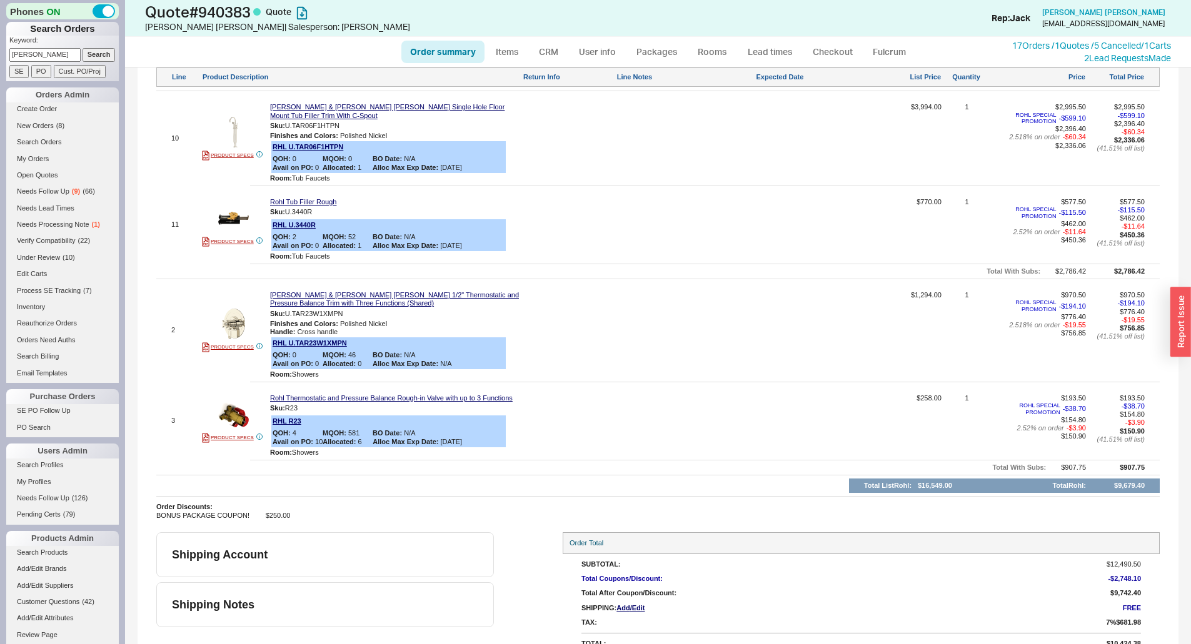
select select "2"
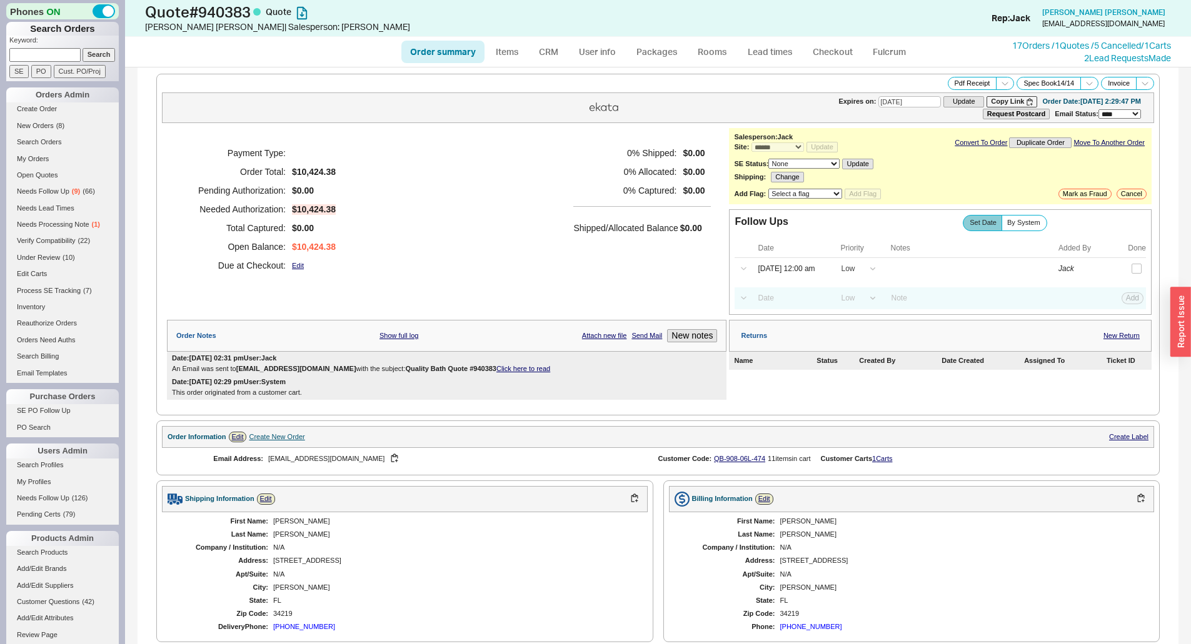
click at [469, 196] on div "Payment Type: Order Total: $10,424.38 Pending Authorization: $0.00 Needed Autho…" at bounding box center [446, 209] width 559 height 163
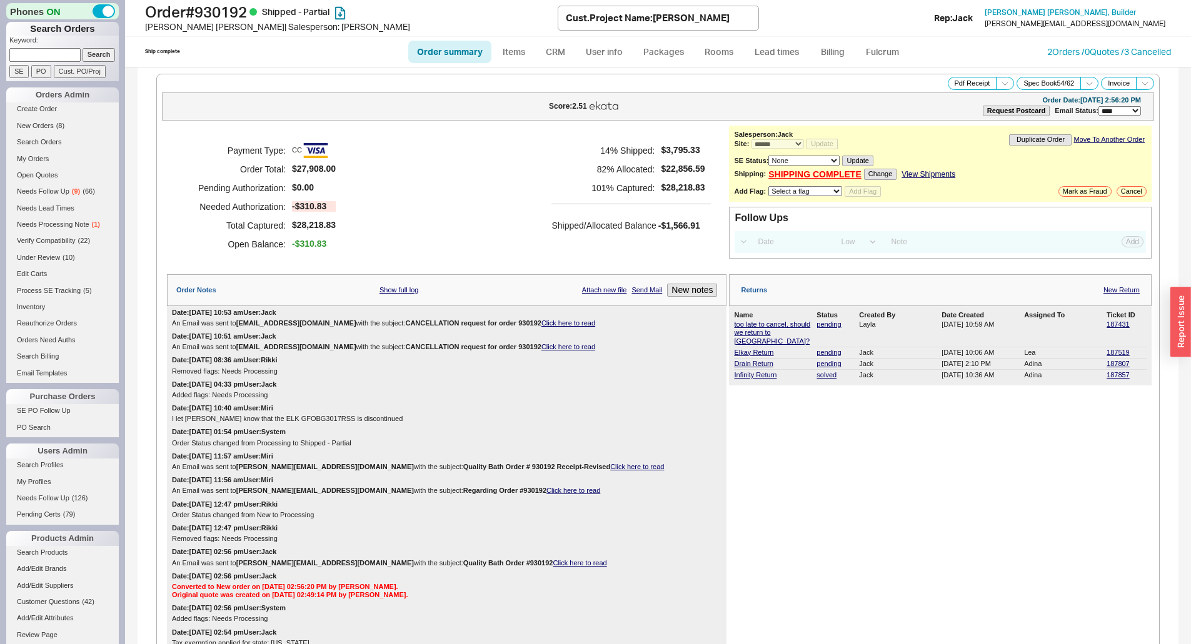
select select "*"
select select "LOW"
select select "3"
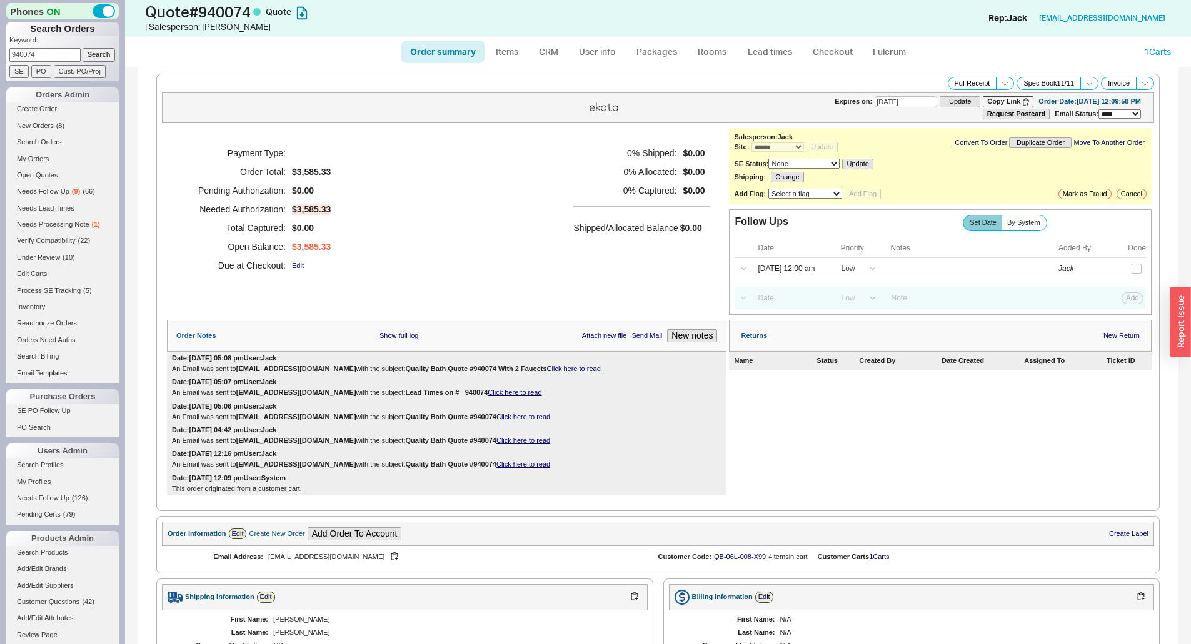
select select "*"
select select "LOW"
select select "3"
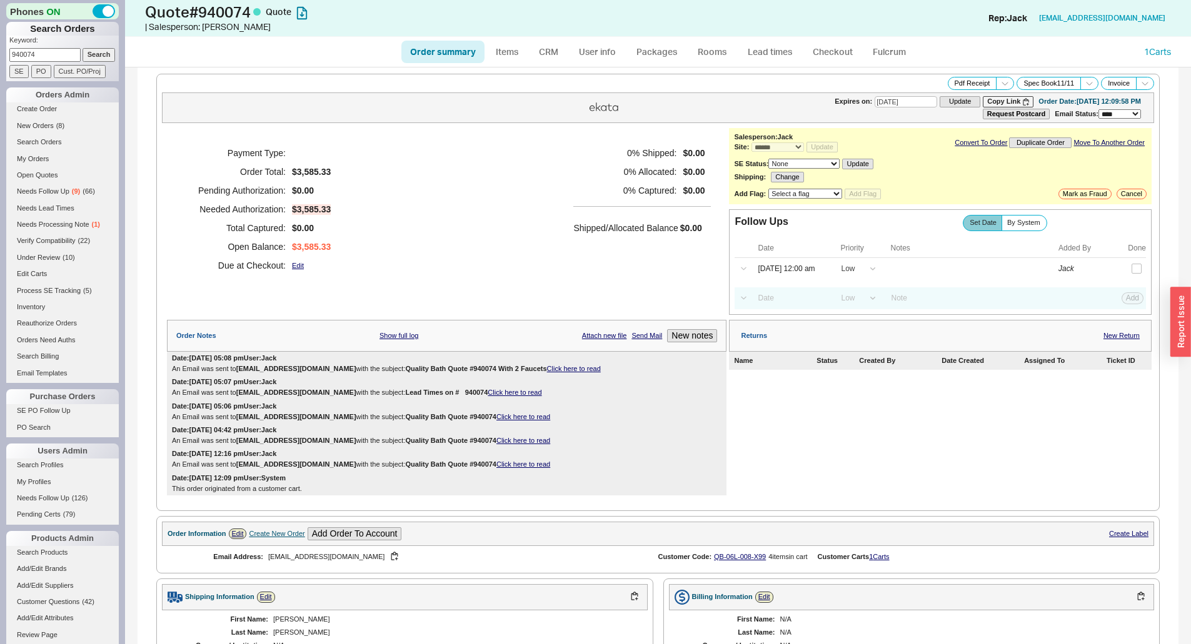
scroll to position [1250, 0]
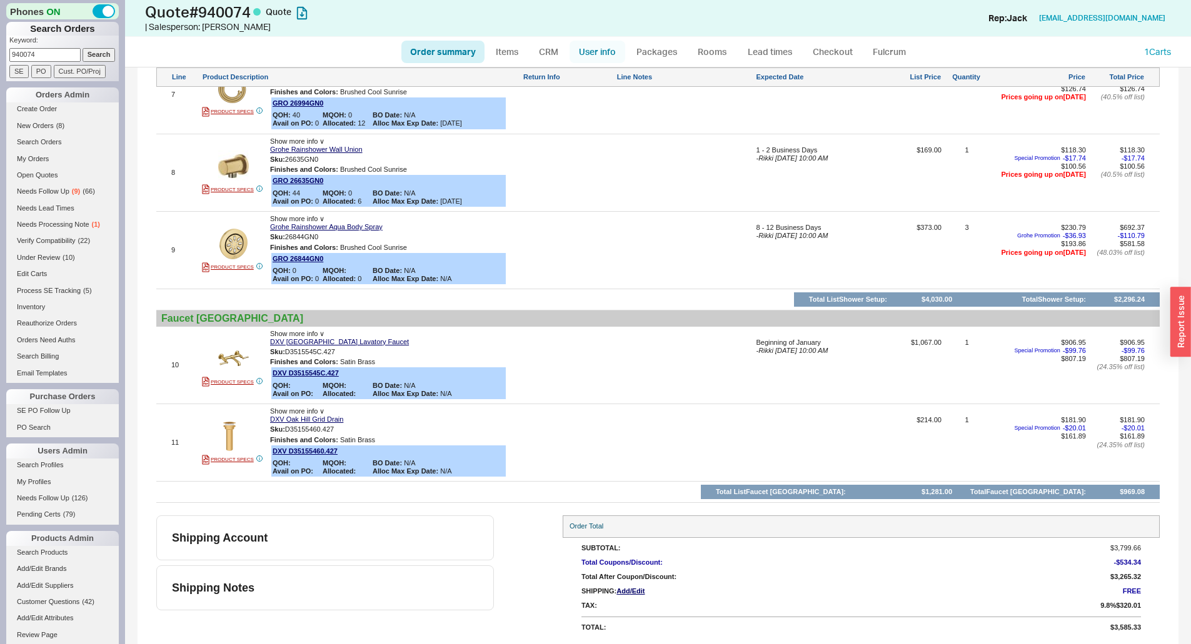
click at [593, 51] on link "User info" at bounding box center [597, 52] width 56 height 23
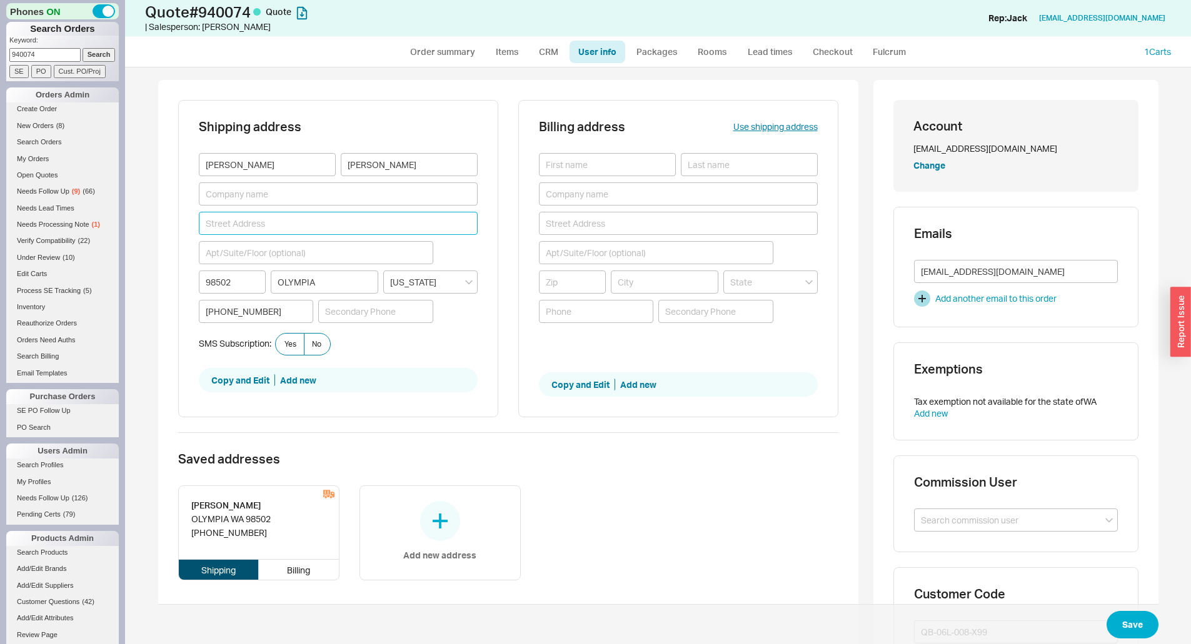
click at [281, 218] on input at bounding box center [338, 223] width 279 height 23
click at [456, 48] on link "Order summary" at bounding box center [442, 52] width 83 height 23
select select "*"
select select "LOW"
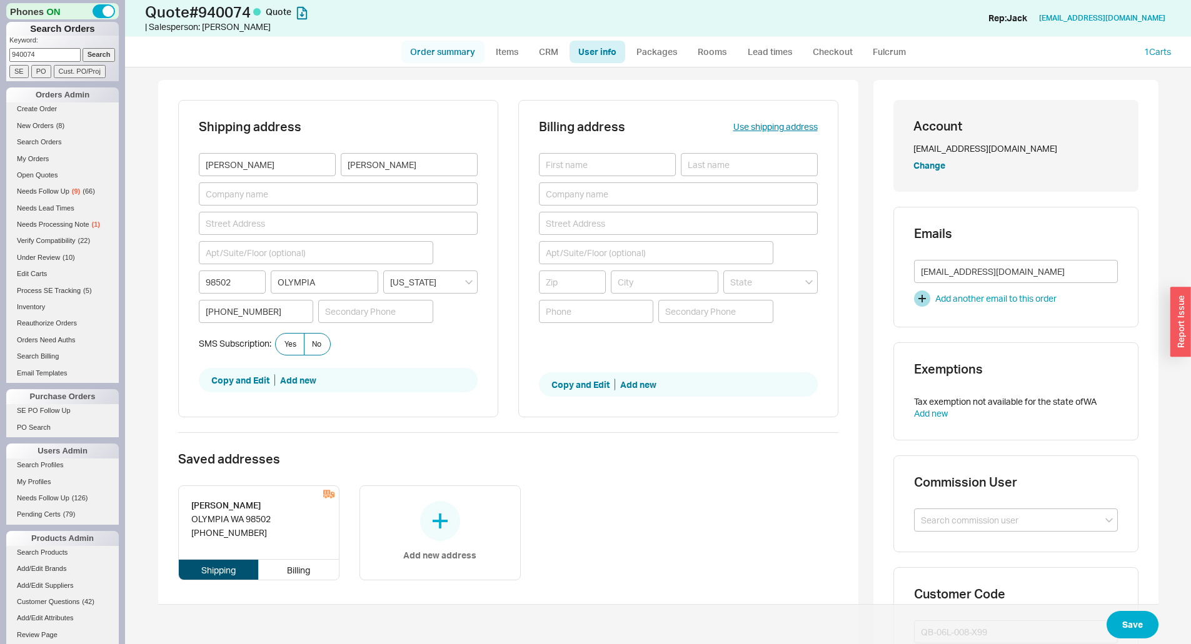
select select "LOW"
select select "3"
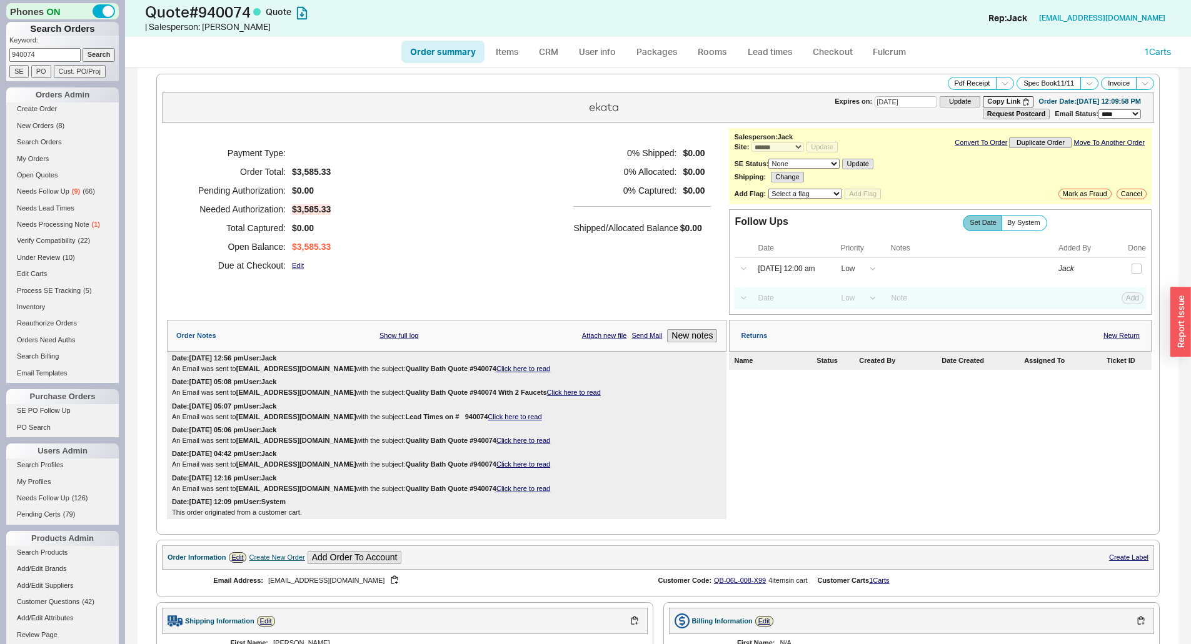
drag, startPoint x: 576, startPoint y: 248, endPoint x: 623, endPoint y: 257, distance: 47.7
click at [576, 248] on div "0 % Shipped: $0.00 0 % Allocated: $0.00 0 % Captured: $0.00 Shipped/Allocated B…" at bounding box center [642, 209] width 138 height 131
click at [642, 263] on div "0 % Shipped: $0.00 0 % Allocated: $0.00 0 % Captured: $0.00 Shipped/Allocated B…" at bounding box center [642, 209] width 138 height 131
click at [611, 198] on h5 "0 % Captured:" at bounding box center [624, 190] width 103 height 19
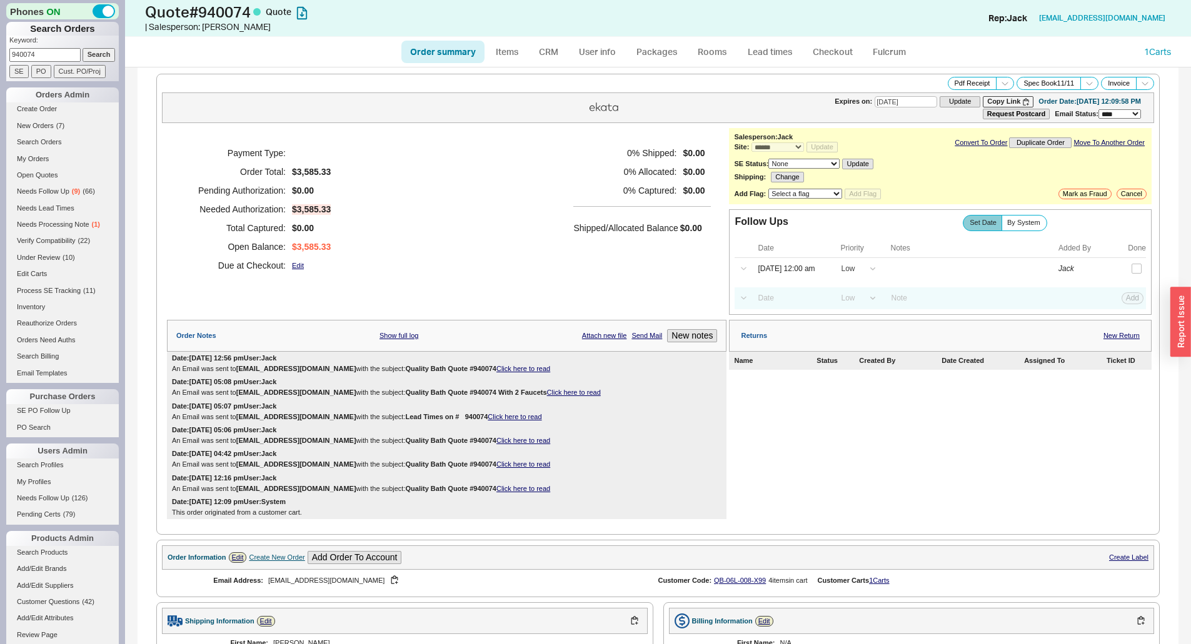
click at [610, 211] on div "Shipped/Allocated Balance $0.00" at bounding box center [642, 221] width 138 height 31
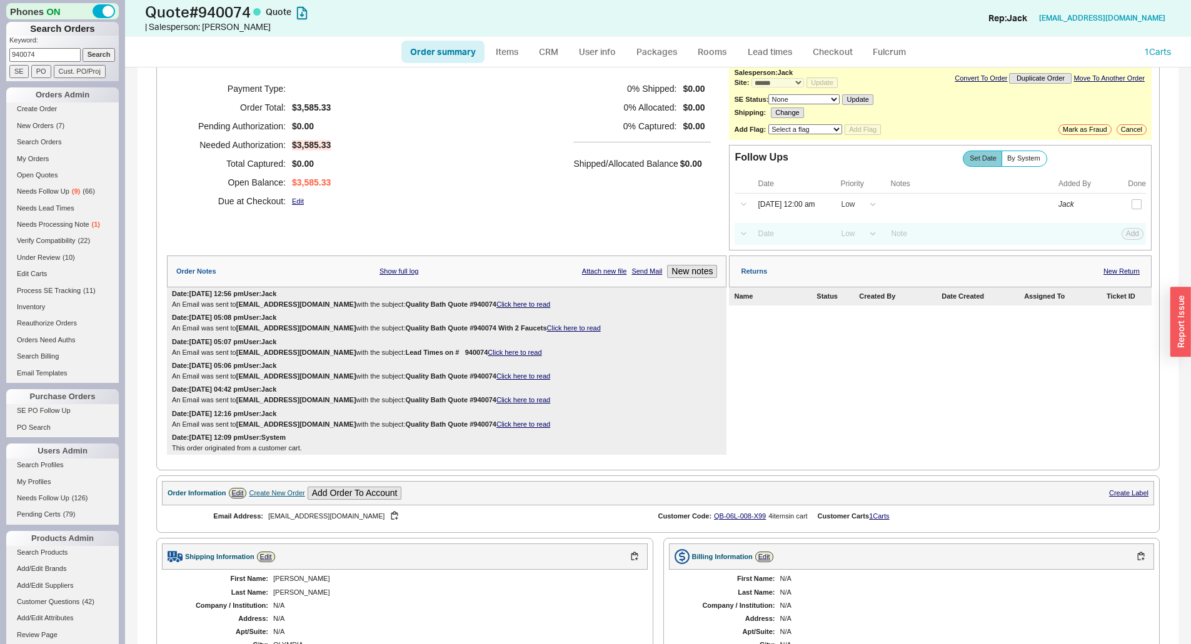
scroll to position [125, 0]
